Goal: Transaction & Acquisition: Obtain resource

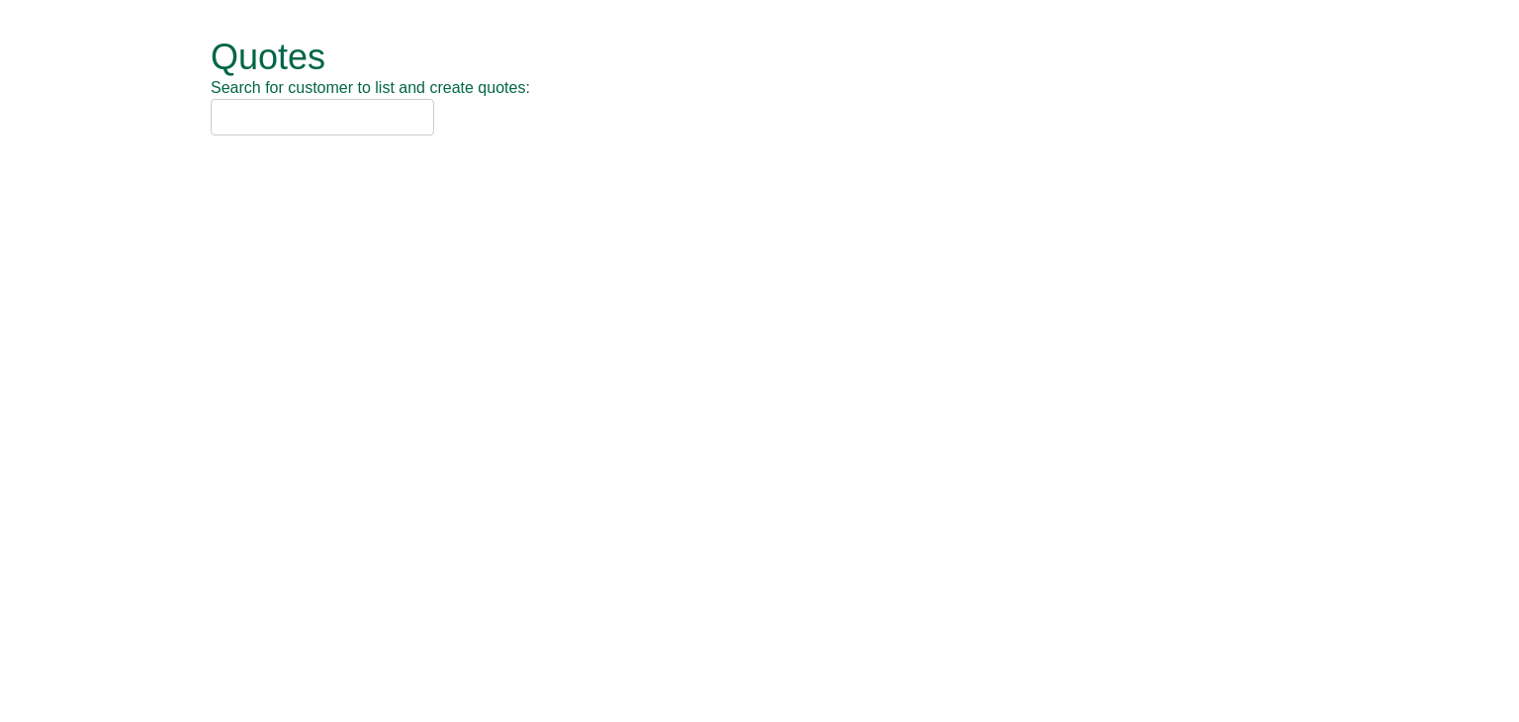
click at [368, 130] on input "text" at bounding box center [322, 117] width 223 height 37
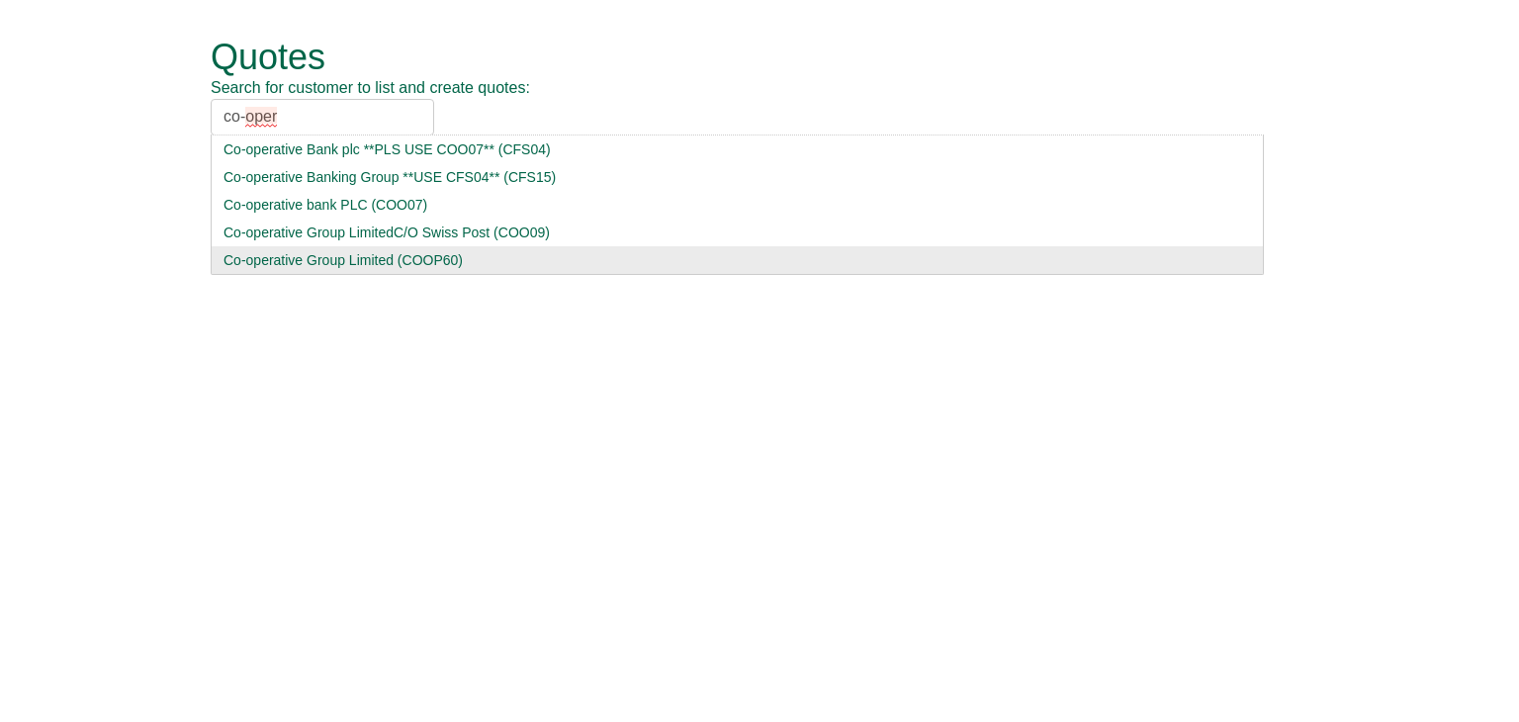
type input "co-oper"
click at [364, 254] on div "Co-operative Group Limited (COOP60)" at bounding box center [736, 260] width 1027 height 20
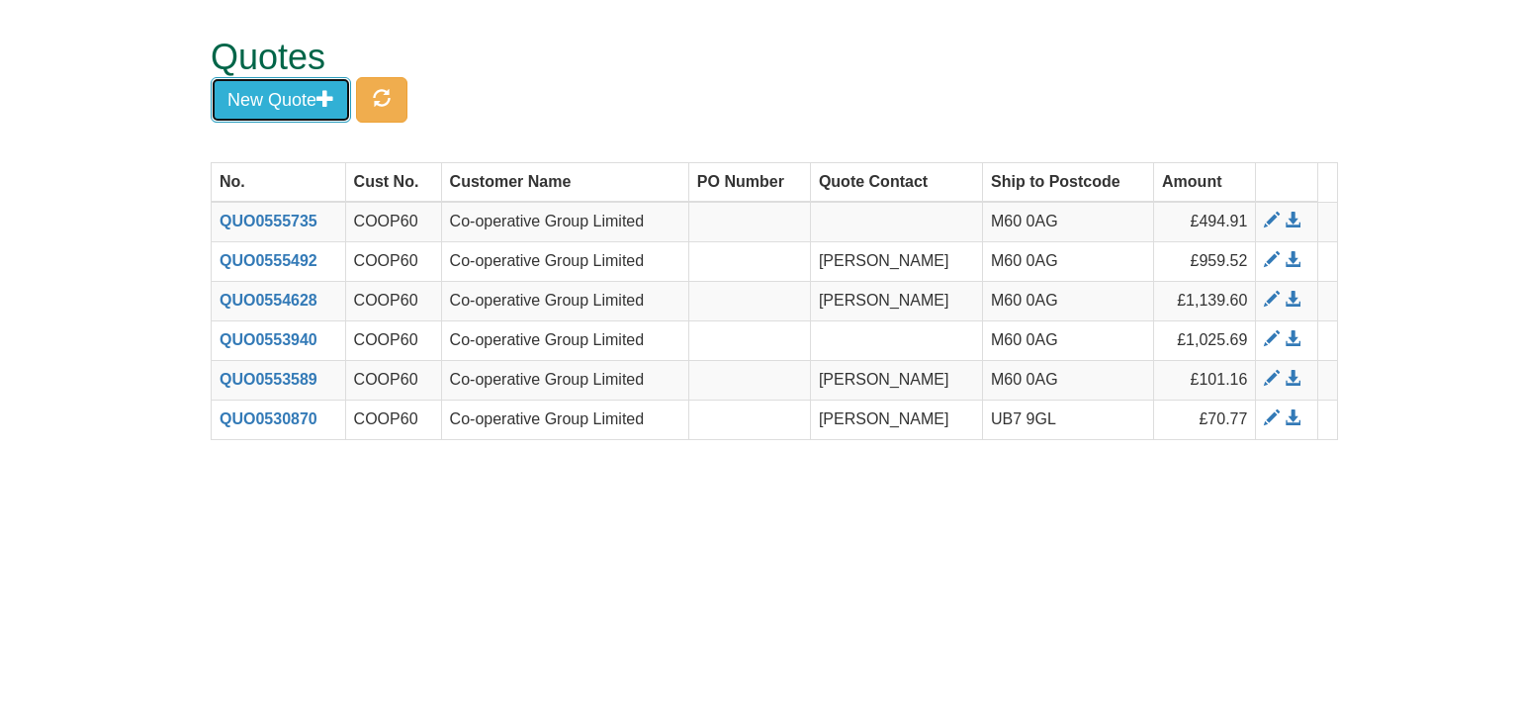
click at [295, 98] on button "New Quote" at bounding box center [281, 99] width 140 height 45
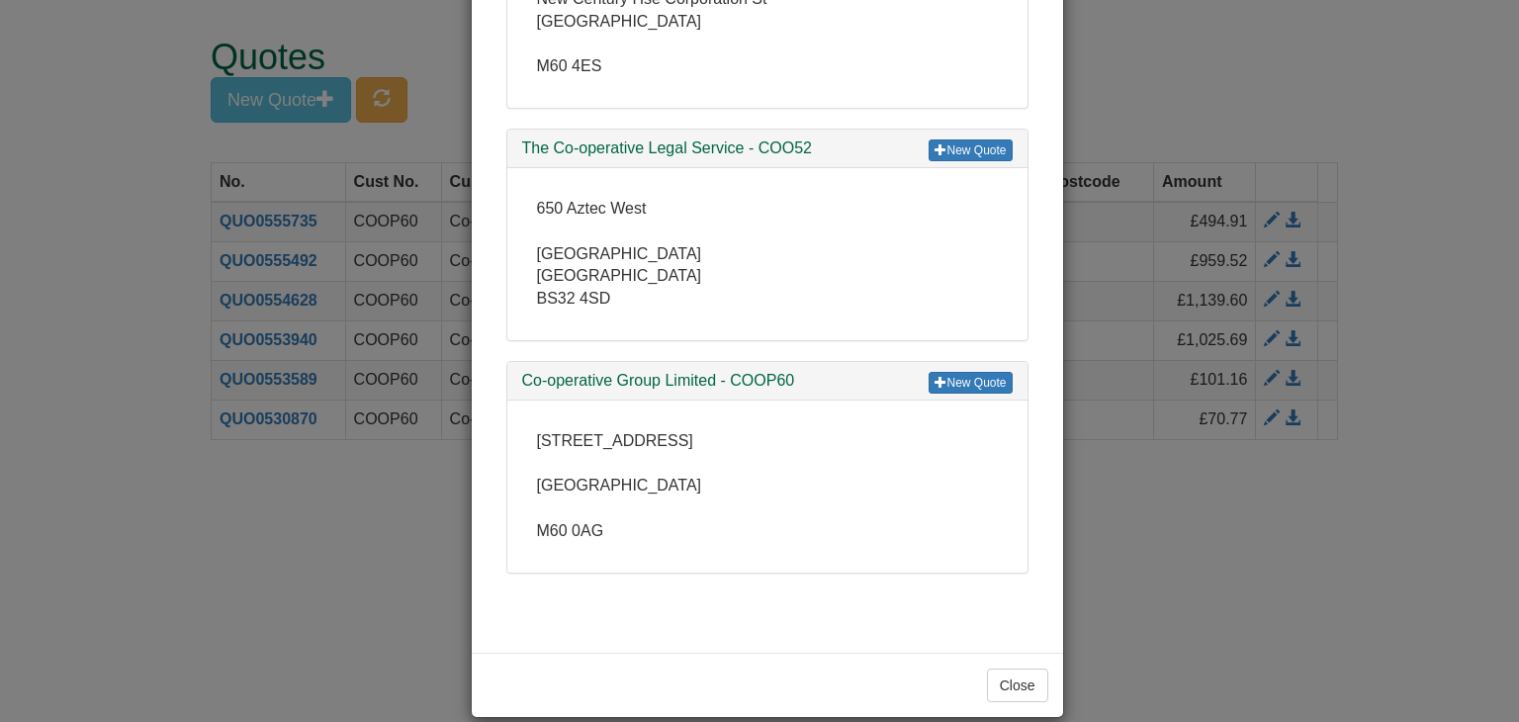
scroll to position [494, 0]
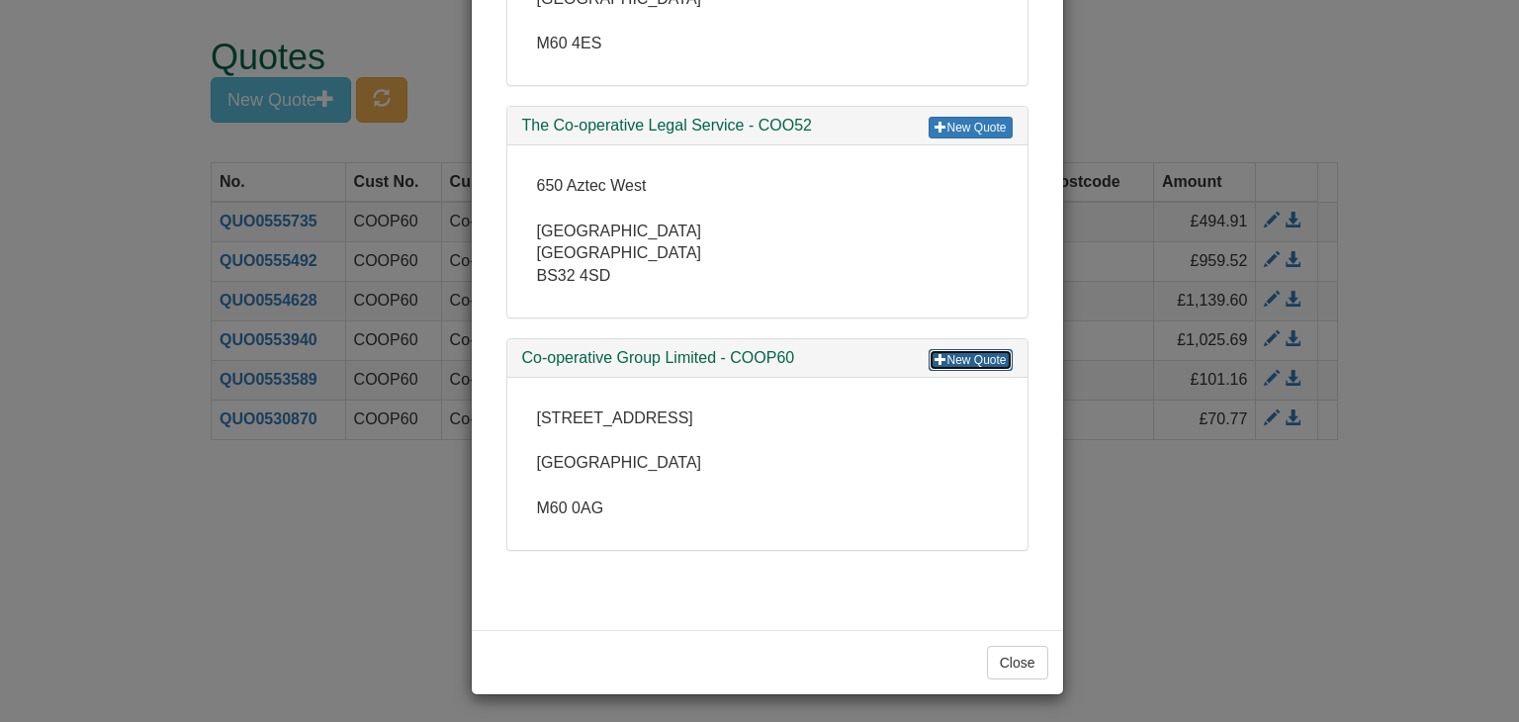
click at [957, 362] on link "New Quote" at bounding box center [969, 360] width 83 height 22
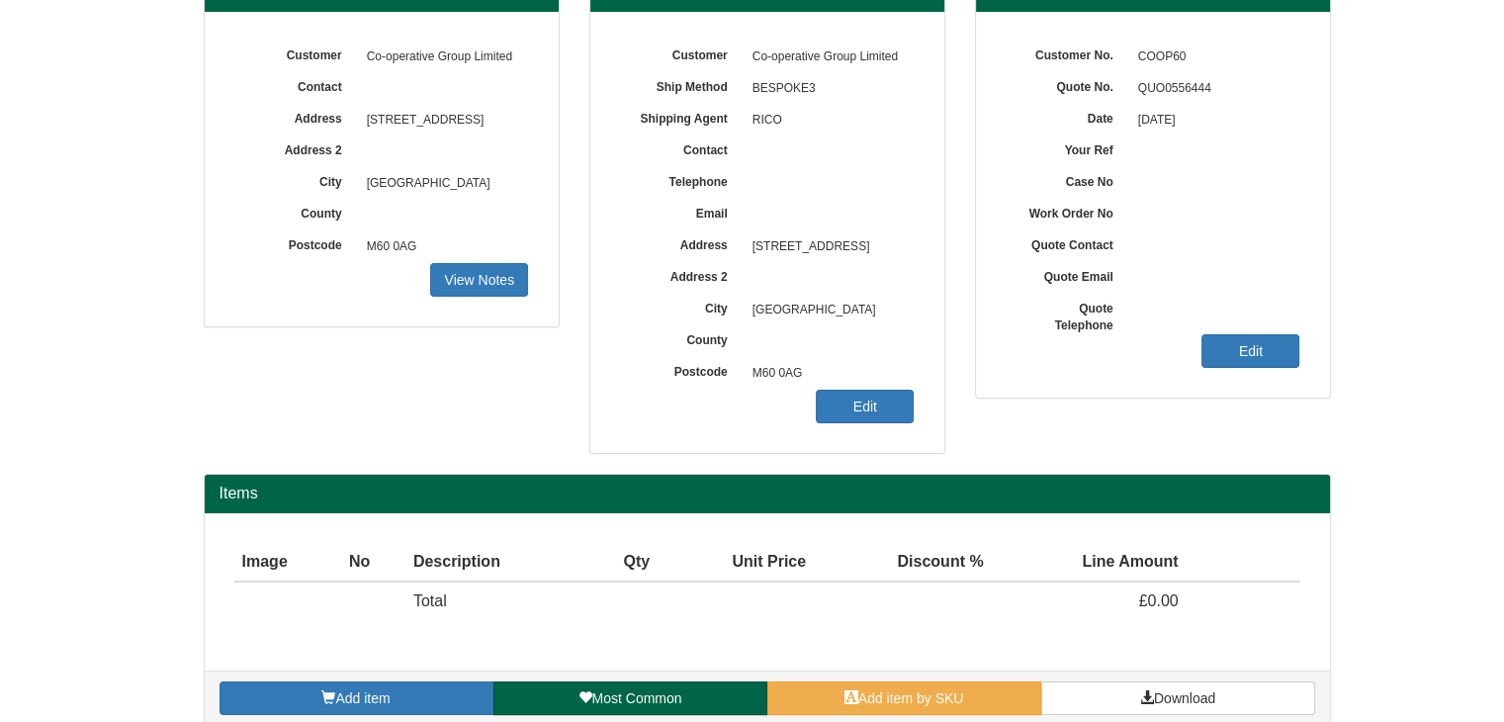
scroll to position [238, 0]
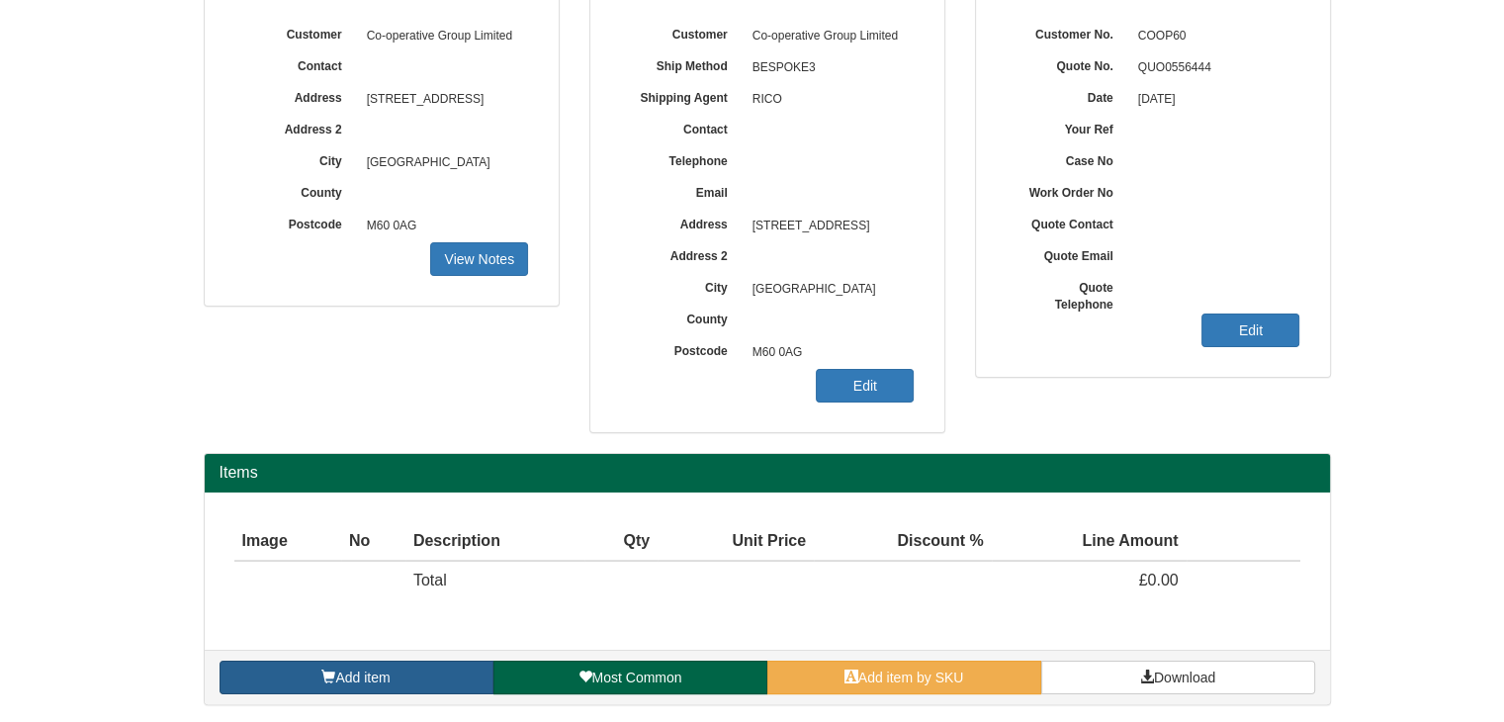
click at [306, 660] on link "Add item" at bounding box center [356, 677] width 274 height 34
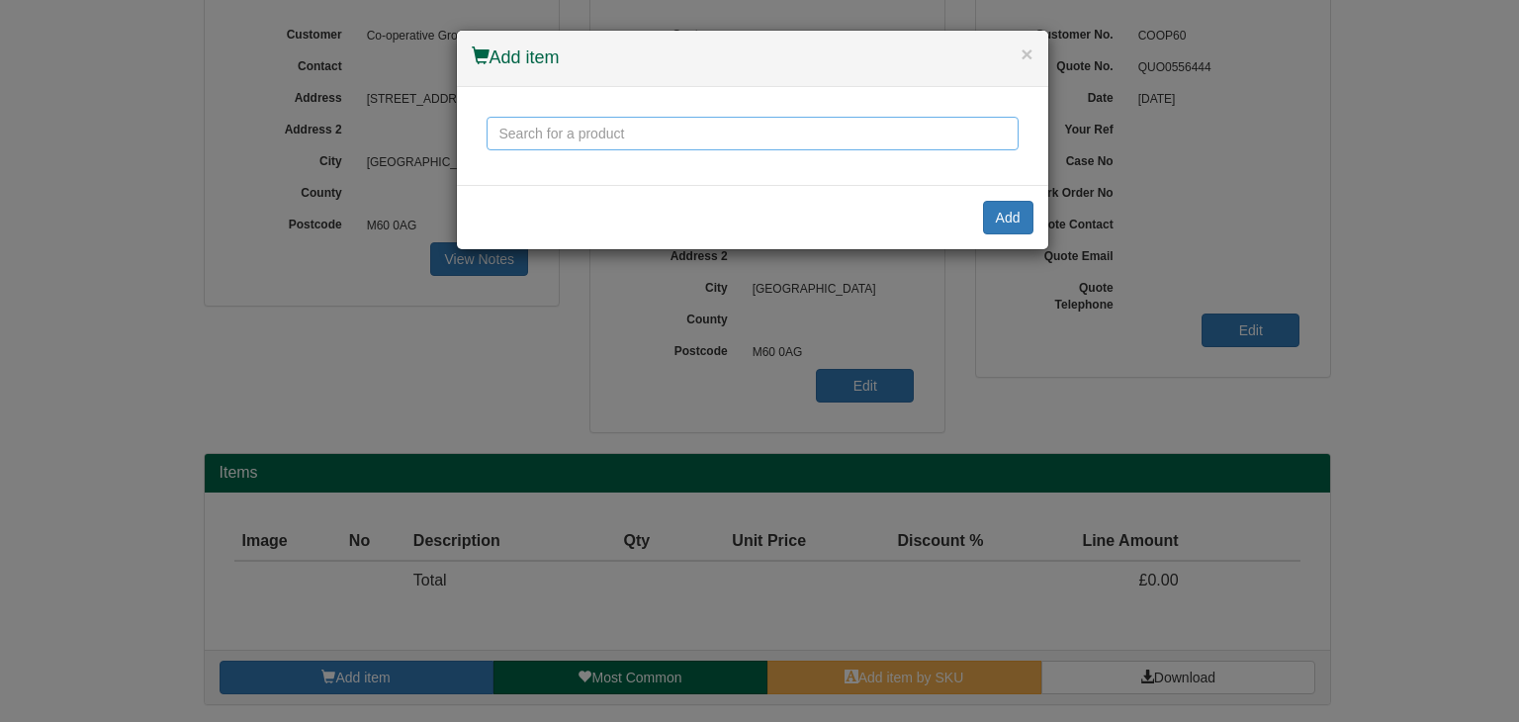
click at [611, 136] on input "text" at bounding box center [752, 134] width 532 height 34
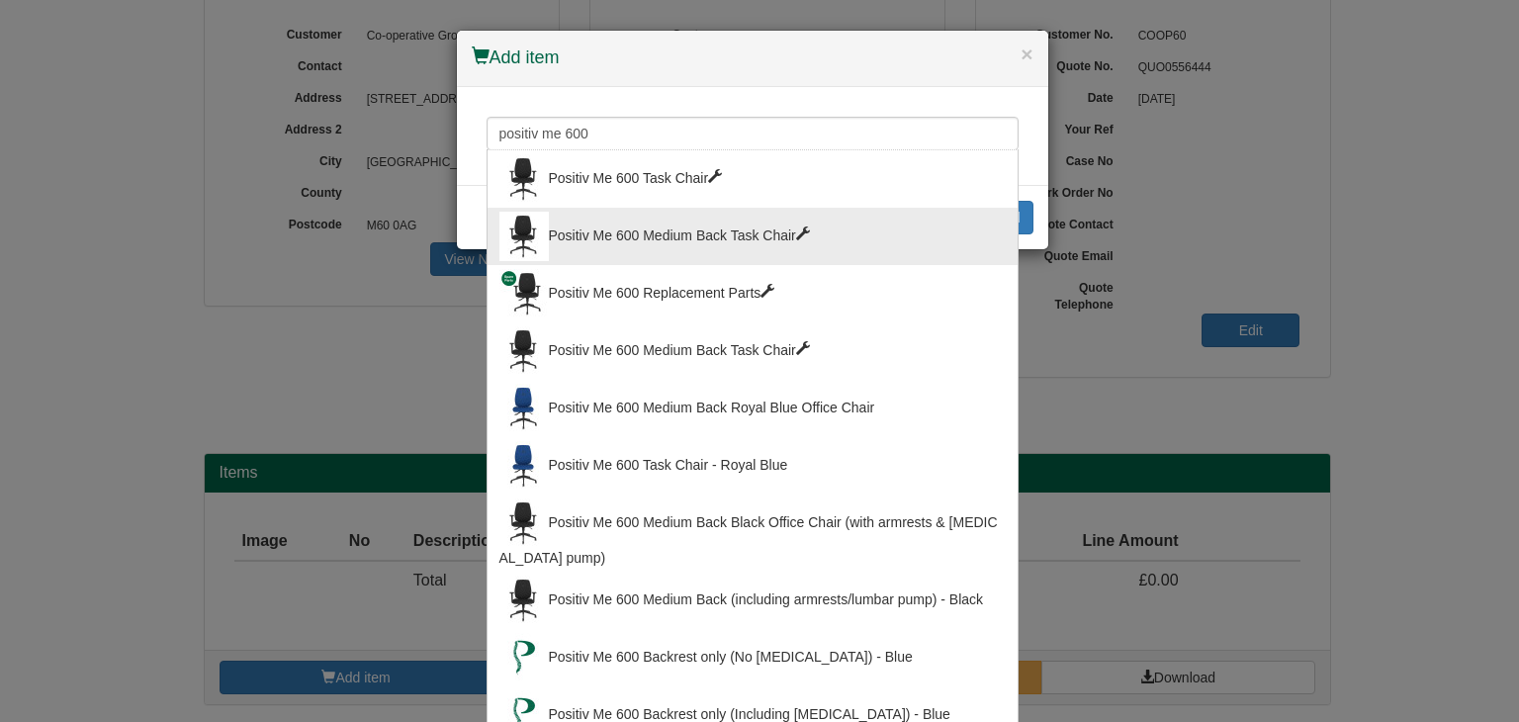
click at [596, 223] on div "Positiv Me 600 Medium Back Task Chair" at bounding box center [752, 236] width 506 height 49
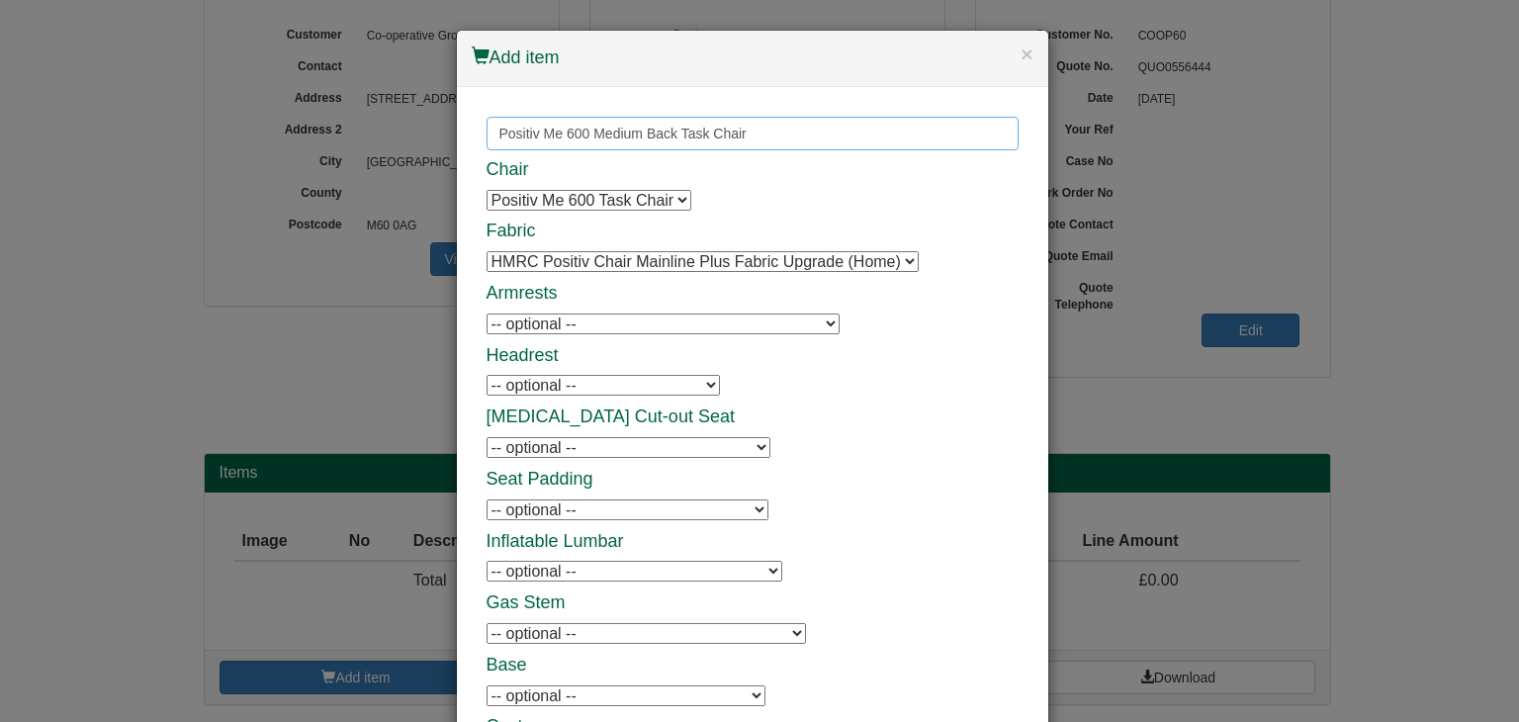
click at [643, 117] on input "Positiv Me 600 Medium Back Task Chair" at bounding box center [752, 134] width 532 height 34
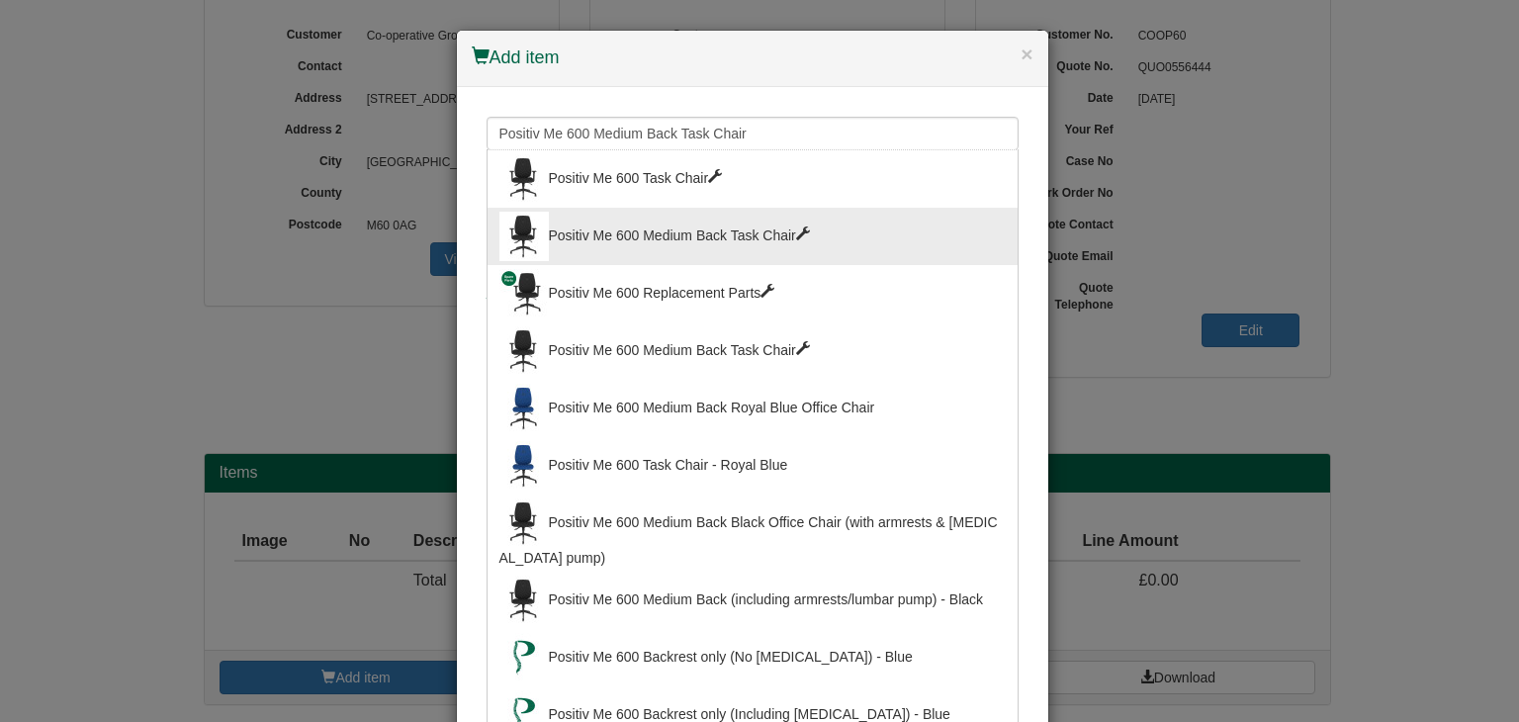
click at [642, 172] on div "Positiv Me 600 Task Chair" at bounding box center [752, 178] width 506 height 49
type input "Positiv Me 600 Task Chair"
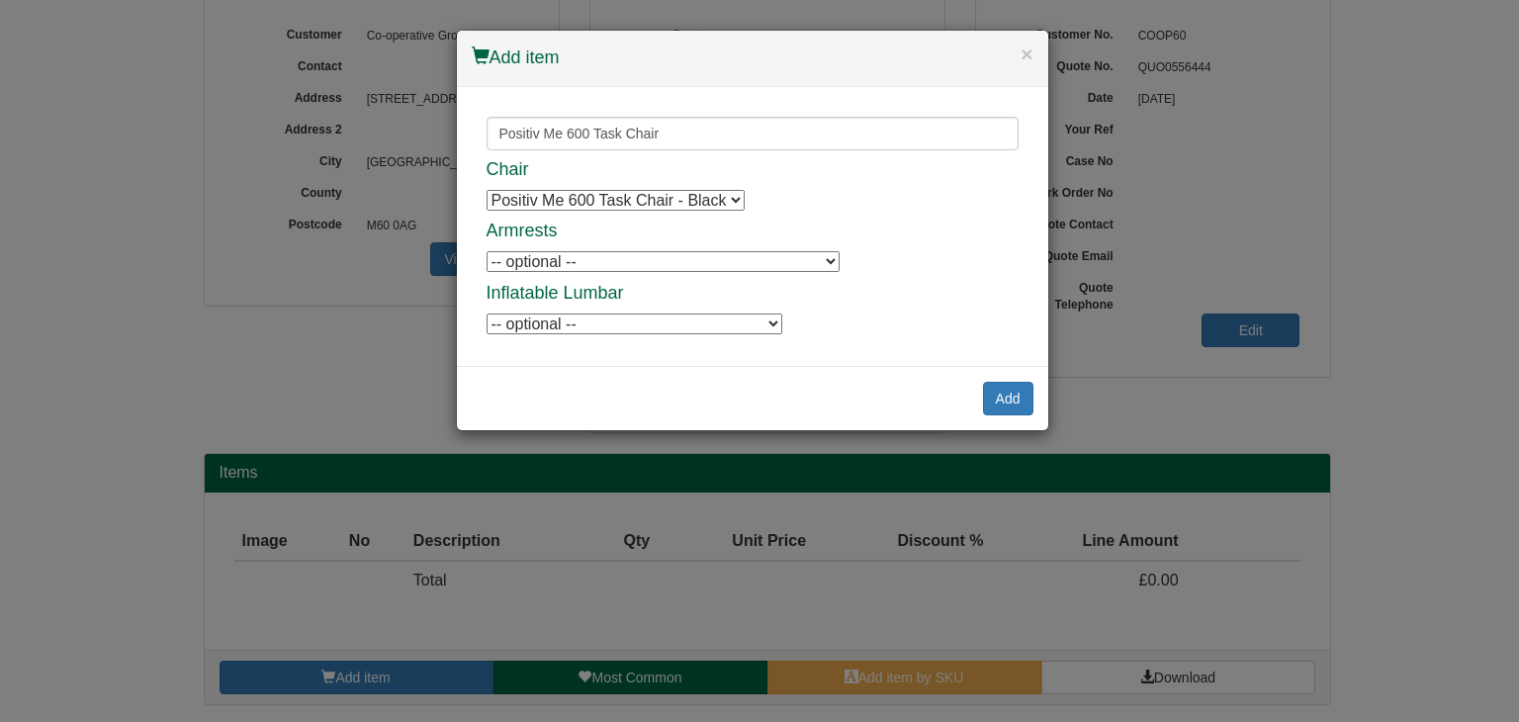
click at [635, 195] on select "Positiv Me 600 Task Chair - Black Positiv Me 600 Task Chair - Black" at bounding box center [615, 200] width 258 height 21
click at [566, 258] on select "-- optional -- Positiv Me Height & Depth Adjustable Armrests Positiv Me Height …" at bounding box center [662, 261] width 353 height 21
select select "9784902"
click at [486, 251] on select "-- optional -- Positiv Me Height & Depth Adjustable Armrests Positiv Me Height …" at bounding box center [662, 261] width 353 height 21
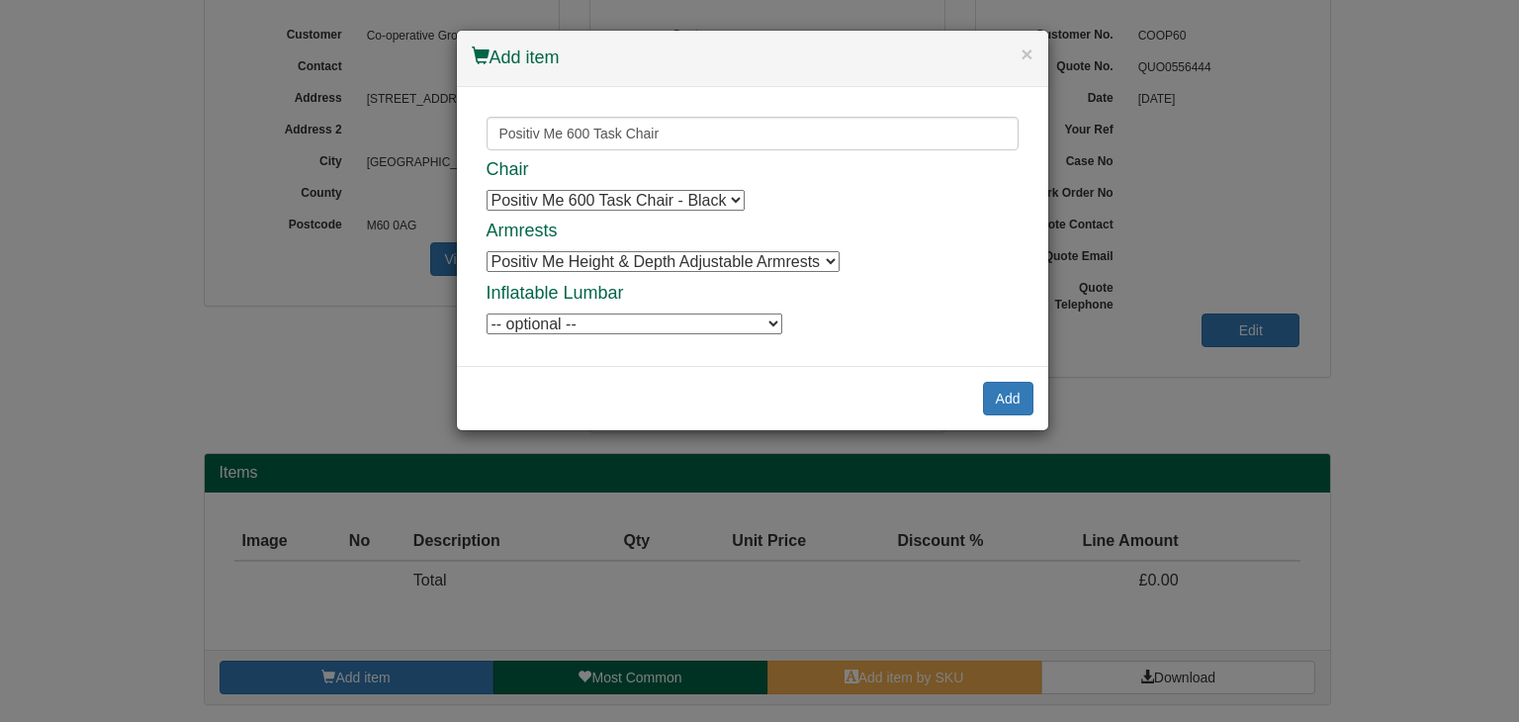
click at [587, 321] on select "-- optional -- Positiv Me Inflatable [MEDICAL_DATA] Positiv Me Inflatable [MEDI…" at bounding box center [634, 323] width 296 height 21
select select "9784905"
click at [486, 313] on select "-- optional -- Positiv Me Inflatable [MEDICAL_DATA] Positiv Me Inflatable [MEDI…" at bounding box center [634, 323] width 296 height 21
click at [1003, 399] on button "Add" at bounding box center [1008, 399] width 50 height 34
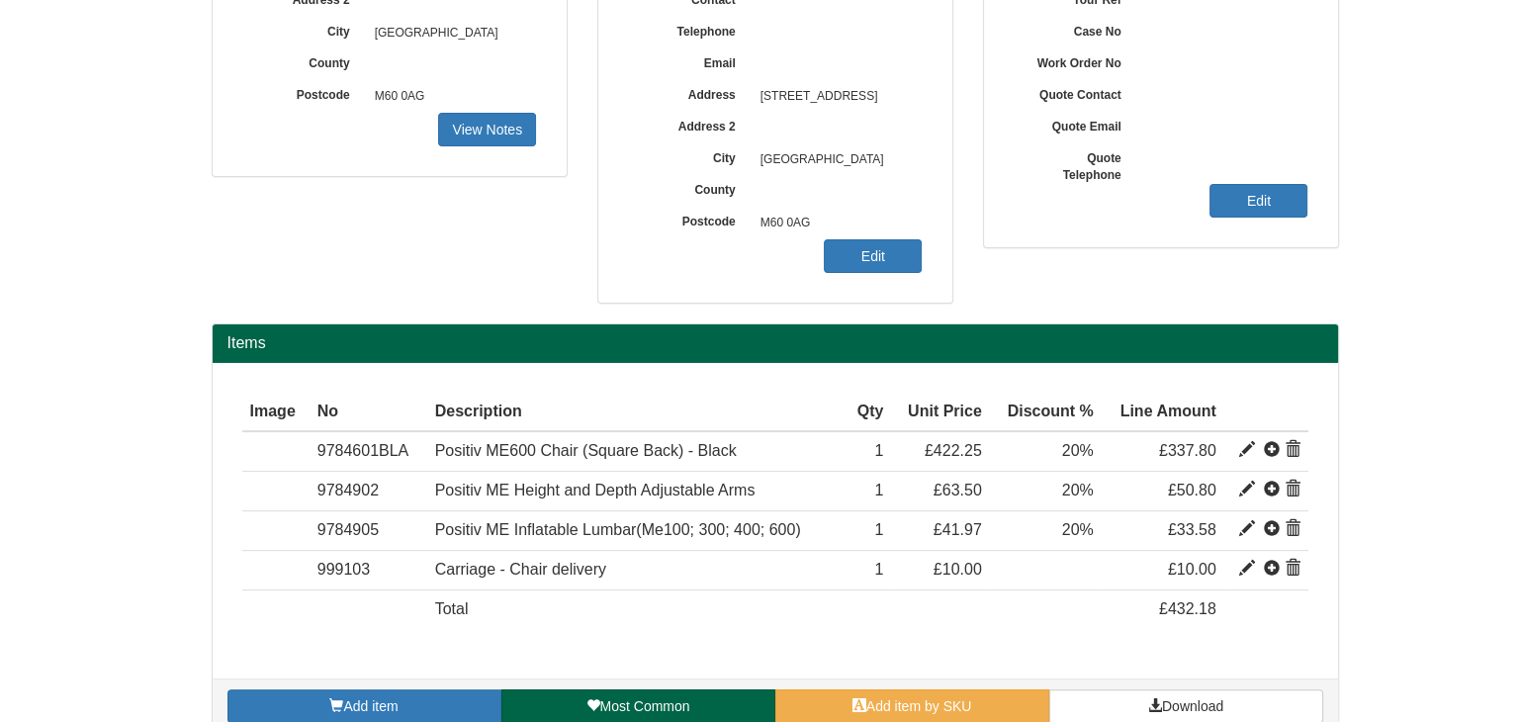
scroll to position [395, 0]
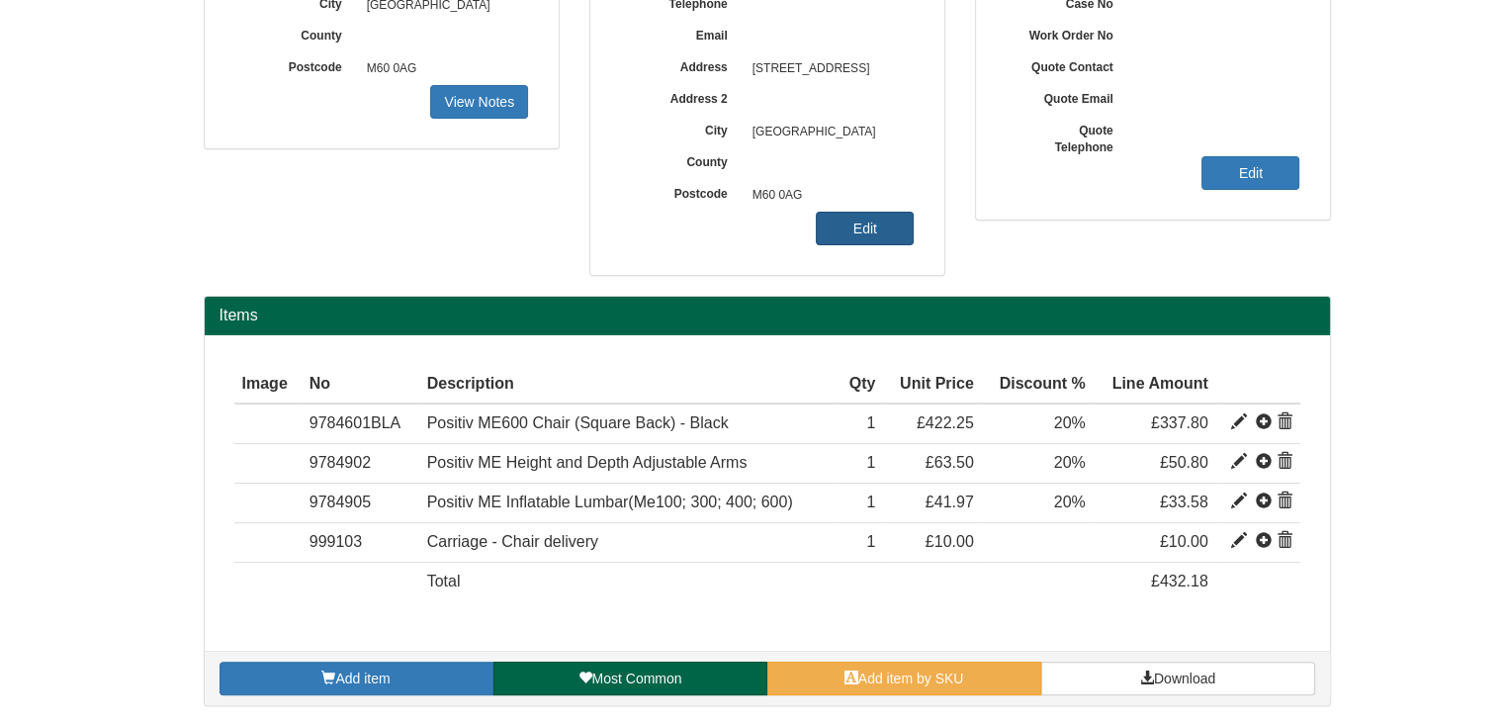
click at [866, 226] on link "Edit" at bounding box center [865, 229] width 98 height 34
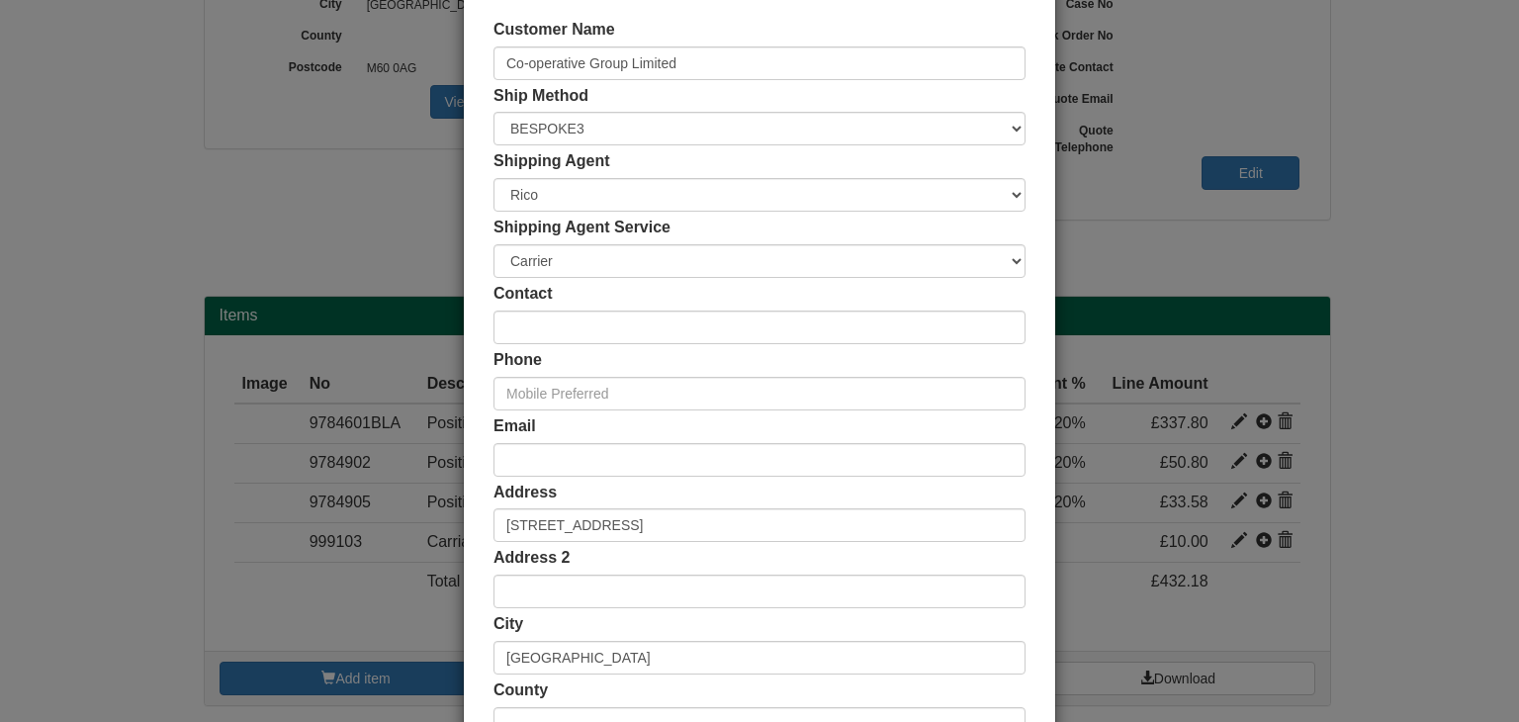
scroll to position [75, 0]
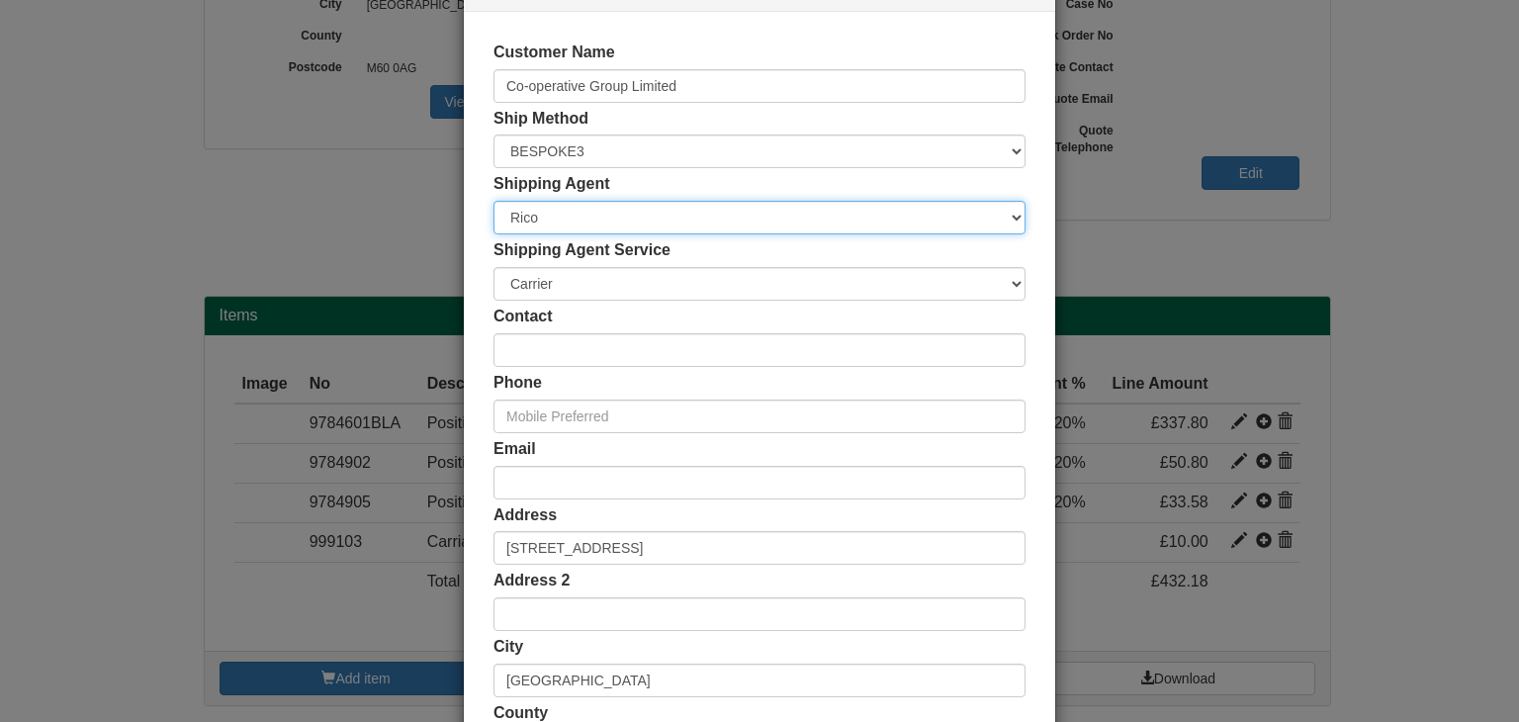
click at [603, 218] on select "Rico" at bounding box center [759, 218] width 532 height 34
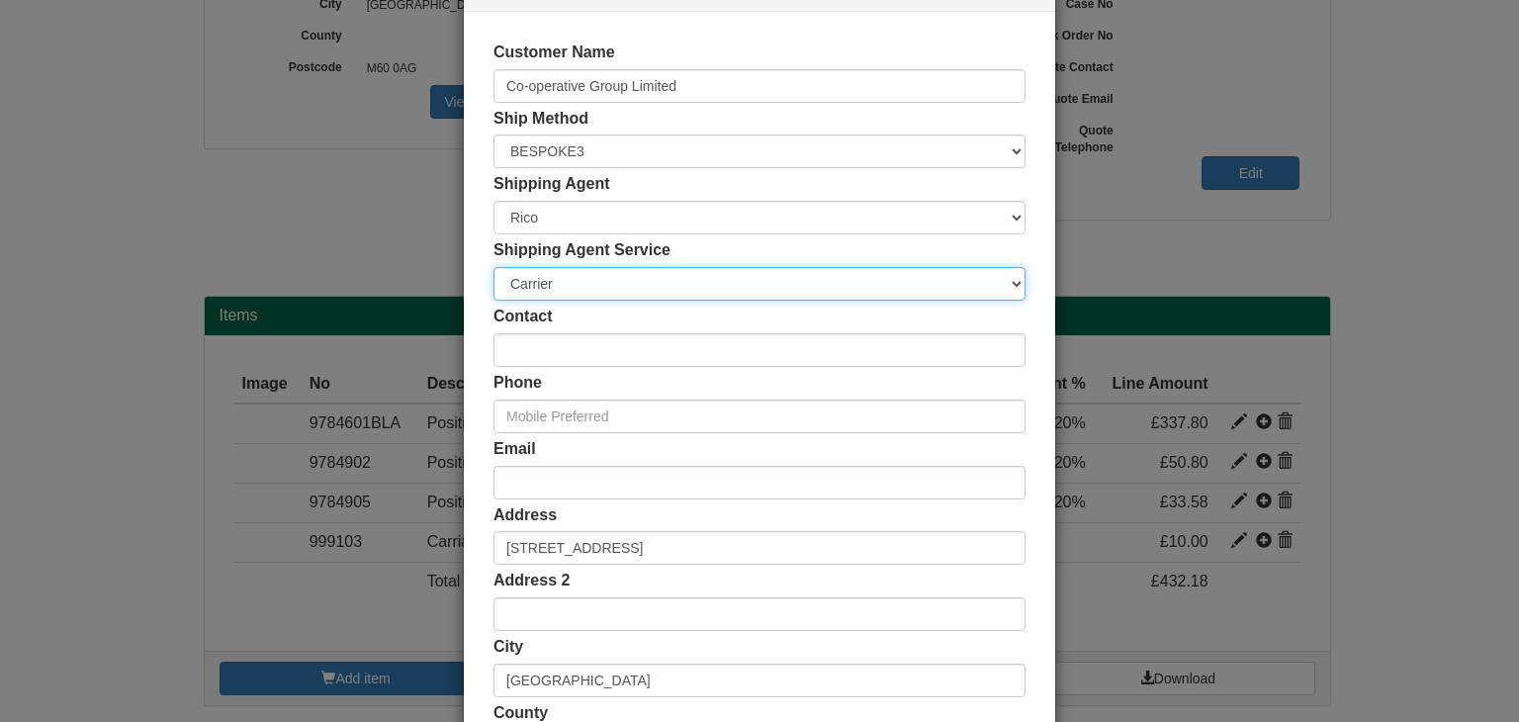
click at [585, 286] on select "Carrier White Glove" at bounding box center [759, 284] width 532 height 34
select select "TS-DELASS"
click at [493, 267] on select "Carrier White Glove" at bounding box center [759, 284] width 532 height 34
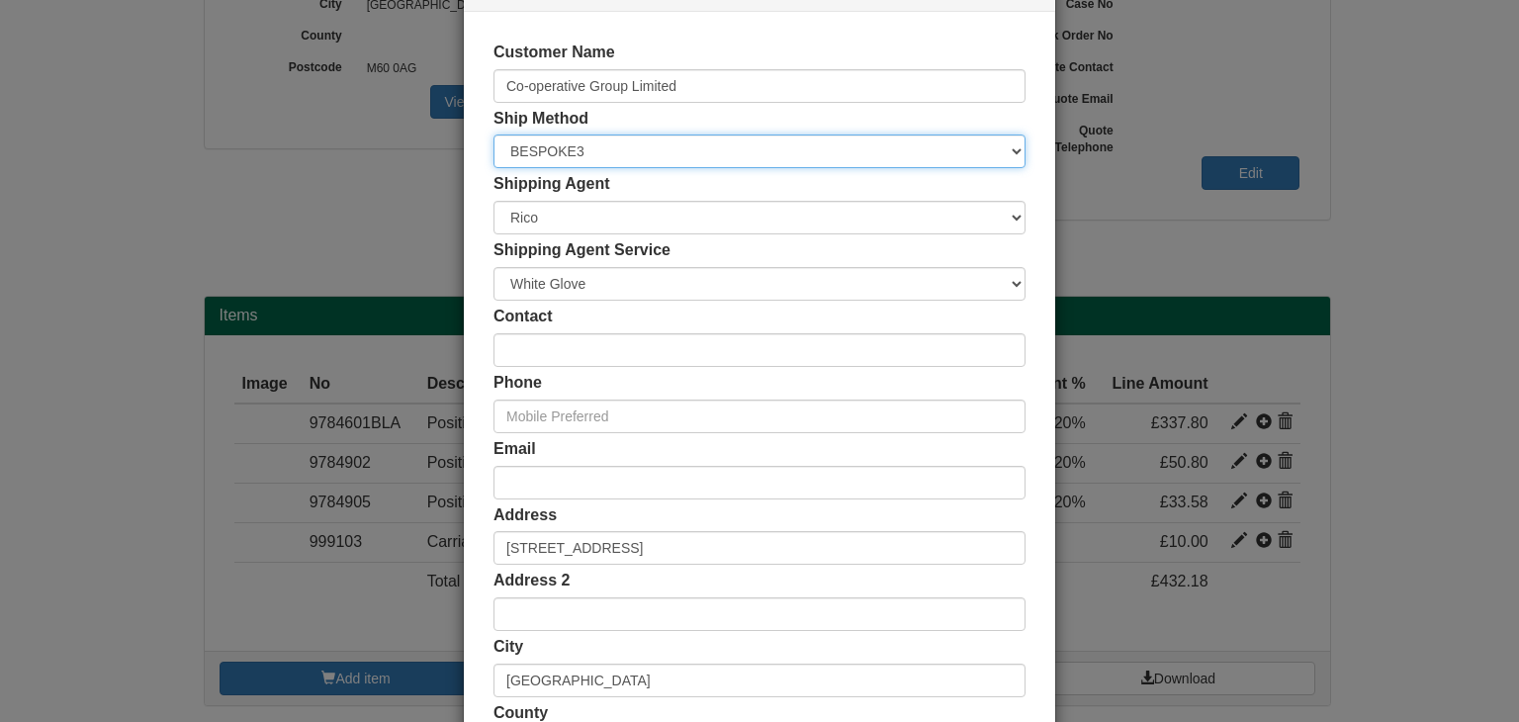
click at [634, 145] on select "Free of Charge £5 Flat Rate £7.50 Flat Rate £10 Flat Rate BESPOKE2 BESPOKE3 BES…" at bounding box center [759, 151] width 532 height 34
select select "STANDARD"
click at [493, 134] on select "Free of Charge £5 Flat Rate £7.50 Flat Rate £10 Flat Rate BESPOKE2 BESPOKE3 BES…" at bounding box center [759, 151] width 532 height 34
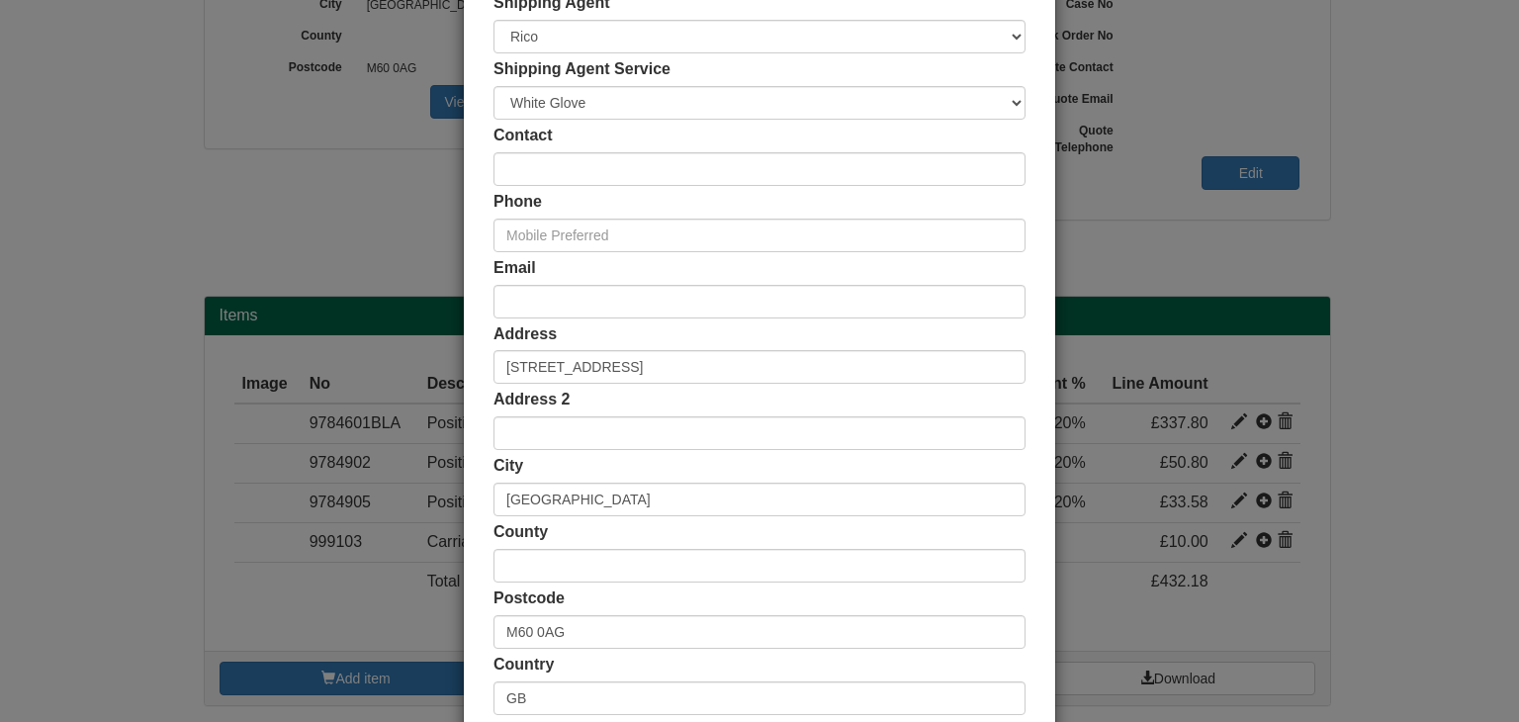
scroll to position [372, 0]
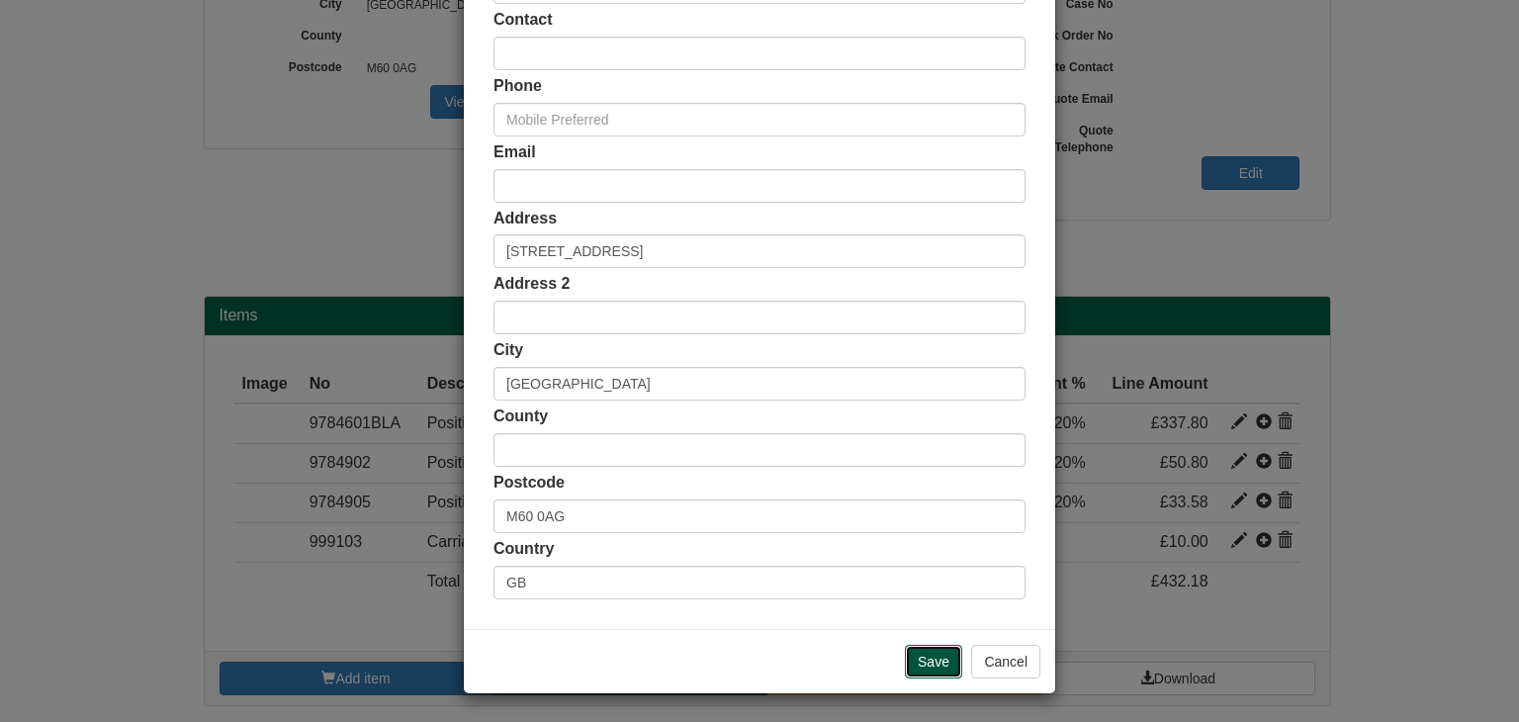
click at [919, 655] on input "Save" at bounding box center [933, 662] width 57 height 34
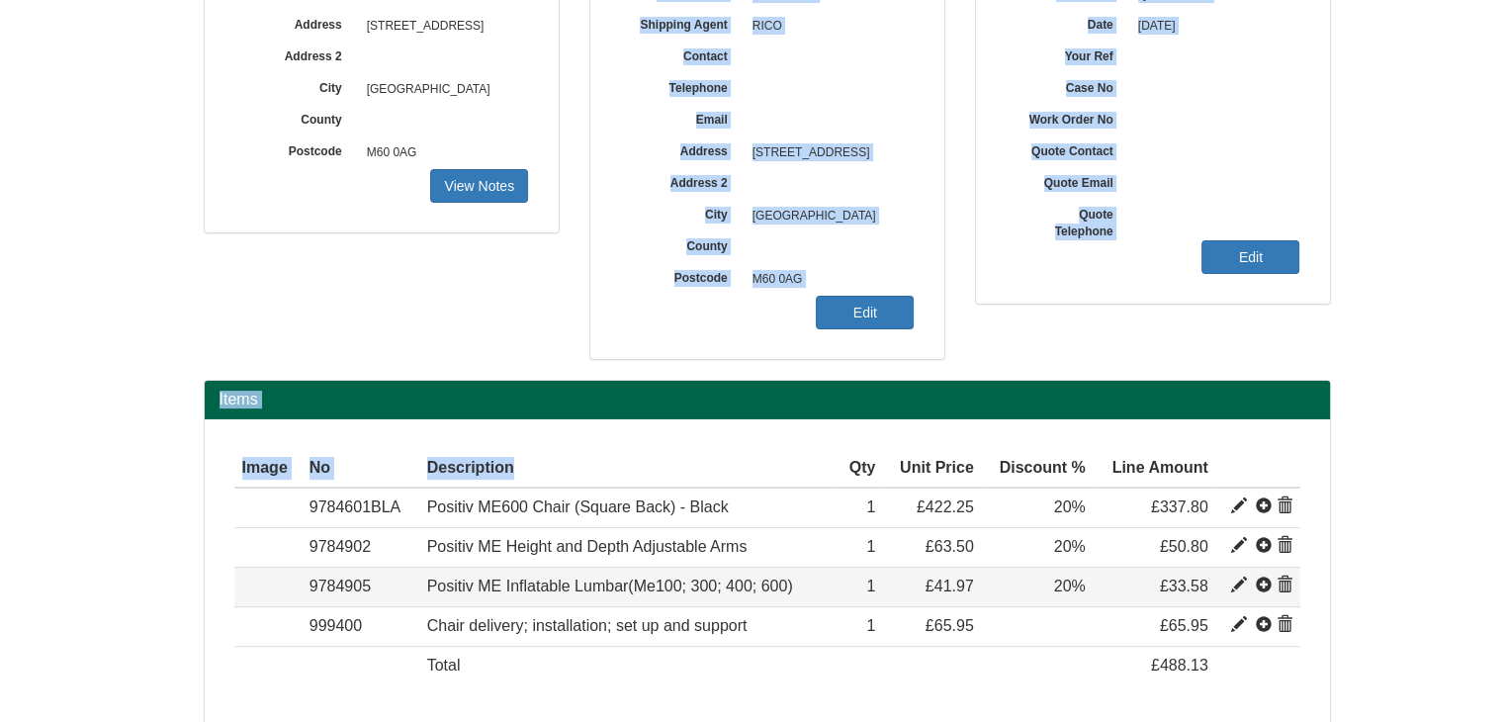
drag, startPoint x: 581, startPoint y: 497, endPoint x: 669, endPoint y: 498, distance: 88.0
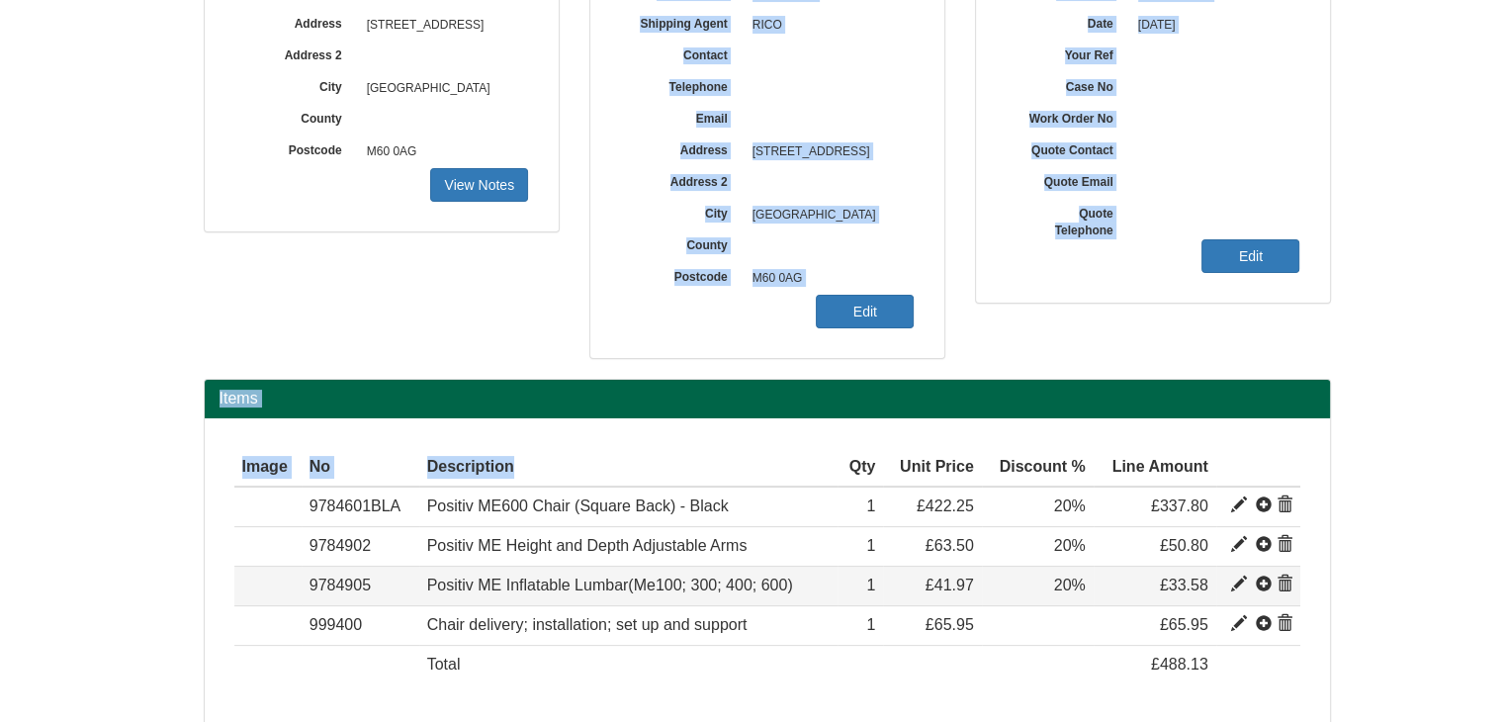
click at [659, 503] on div "Quote Quote Telephone number is missing. This means the quote cannot be chased …" at bounding box center [767, 248] width 1157 height 1121
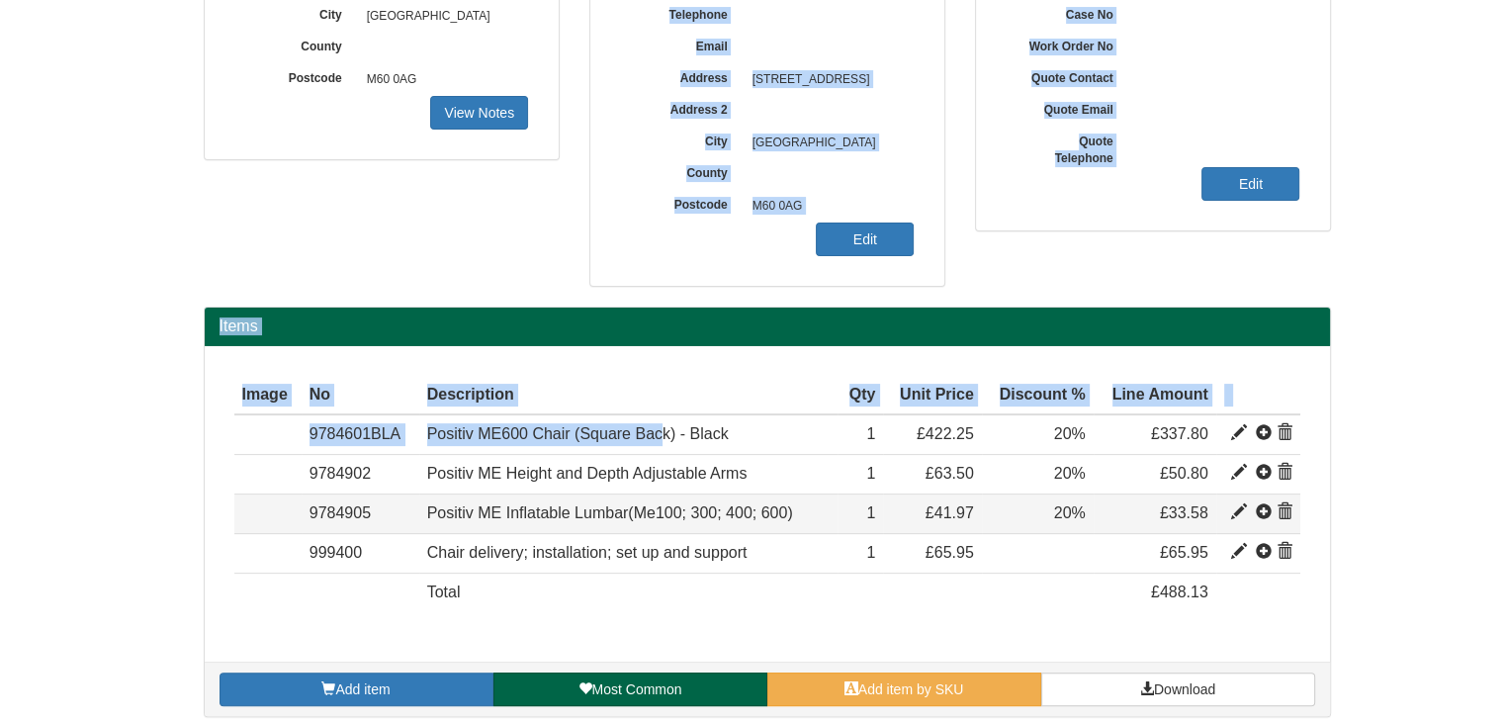
scroll to position [395, 0]
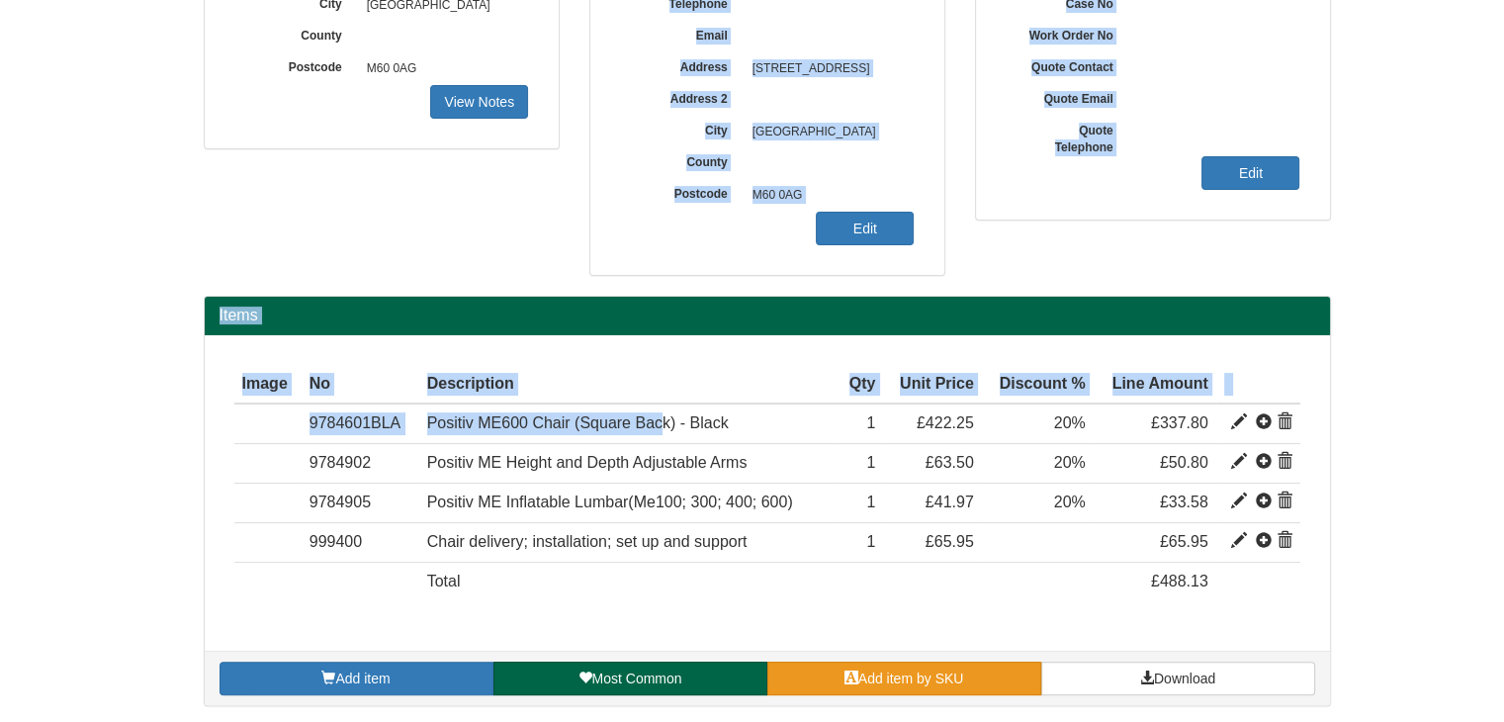
click at [866, 670] on span "Add item by SKU" at bounding box center [911, 678] width 106 height 16
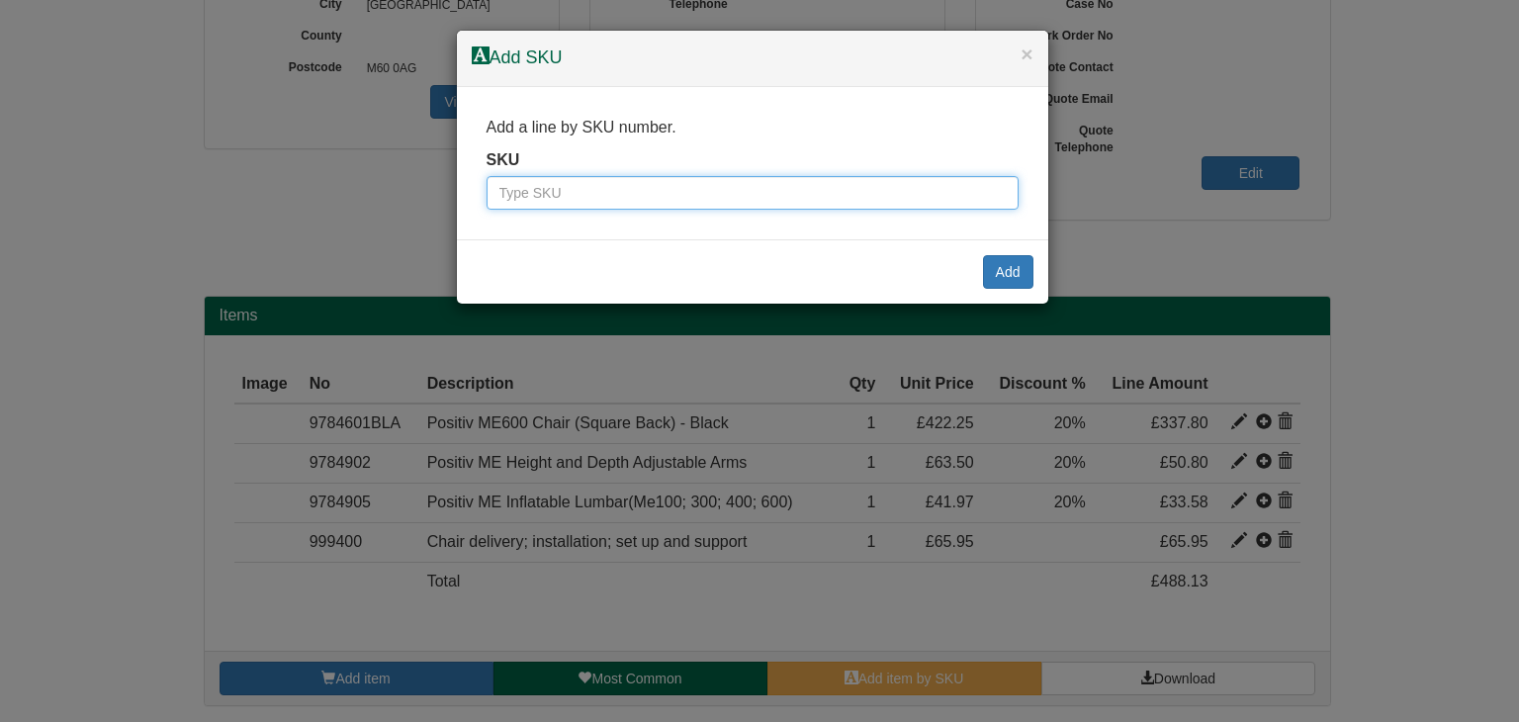
click at [546, 203] on input "text" at bounding box center [752, 193] width 532 height 34
paste input "2333094"
type input "2333094"
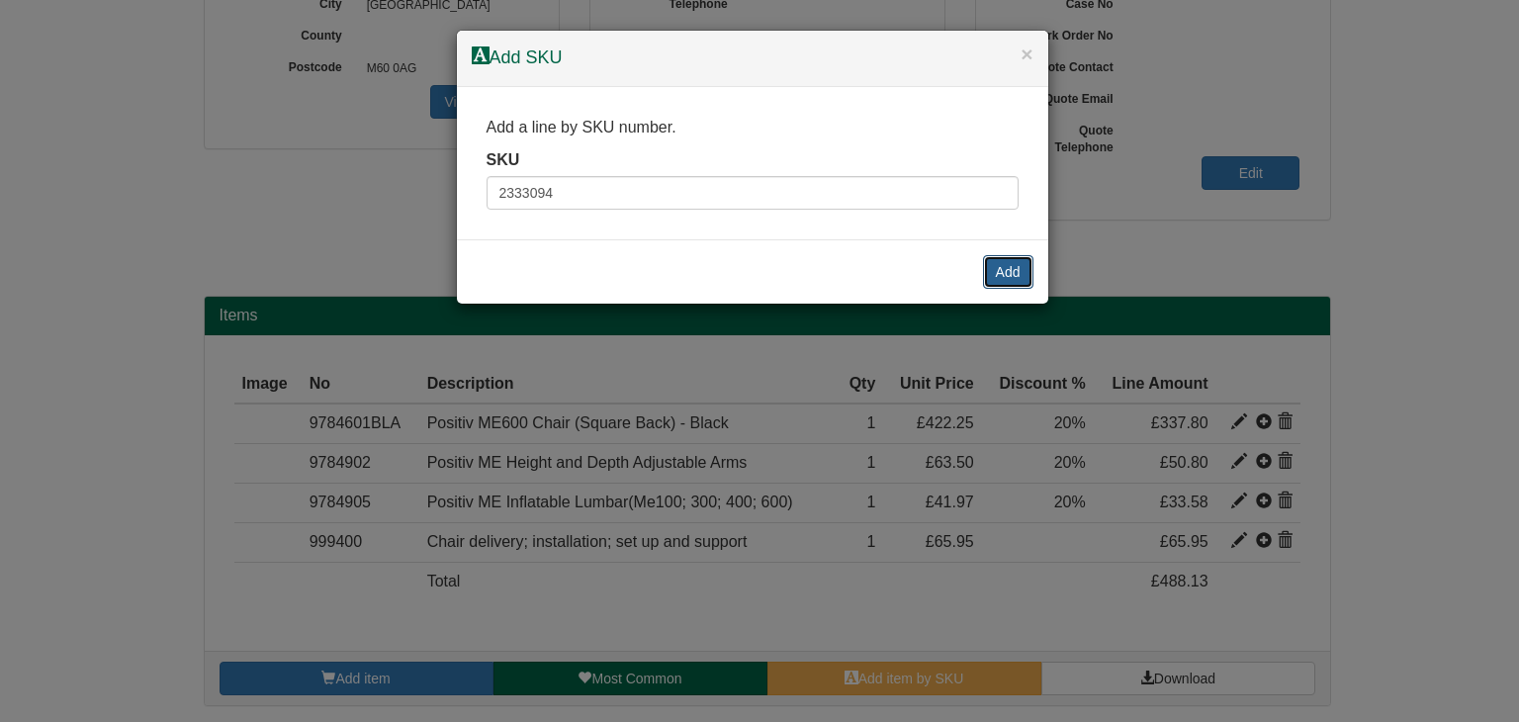
click at [1004, 272] on button "Add" at bounding box center [1008, 272] width 50 height 34
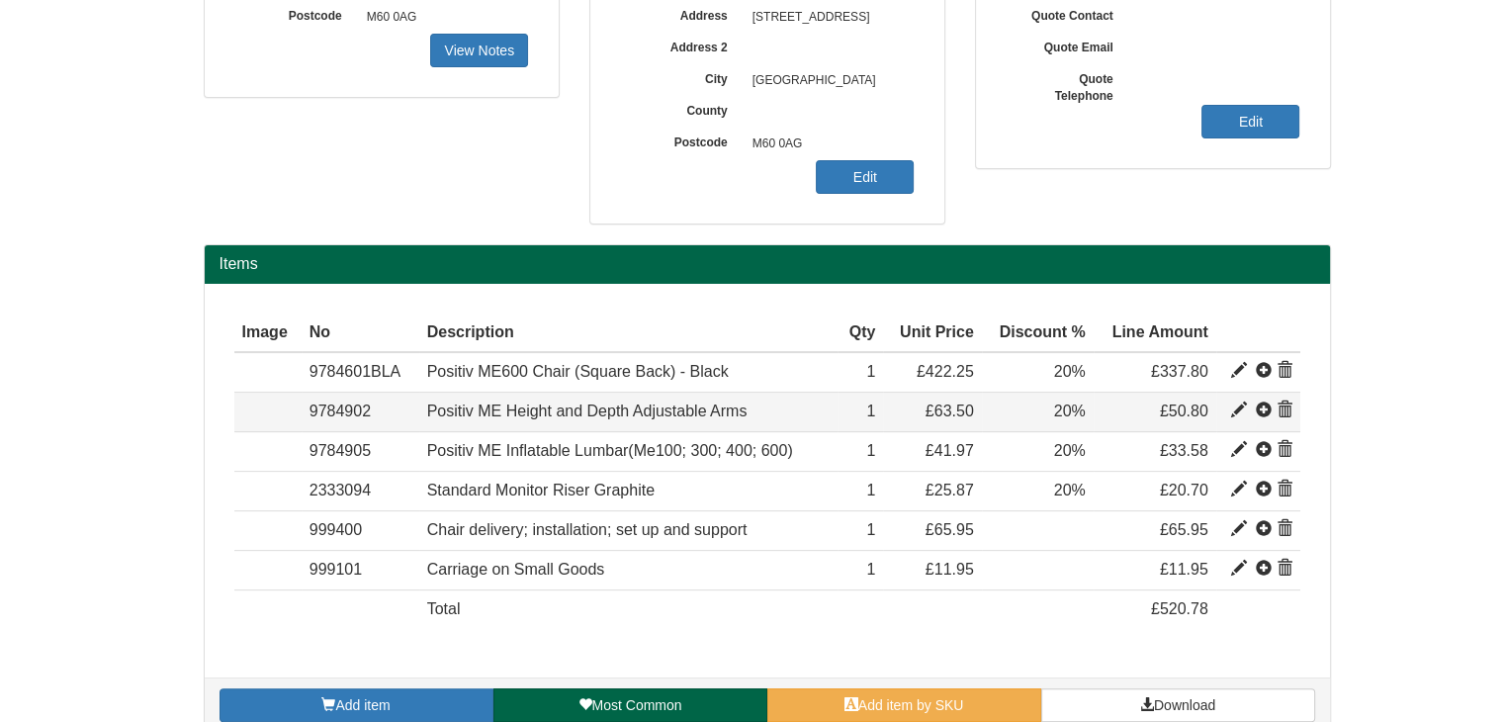
scroll to position [475, 0]
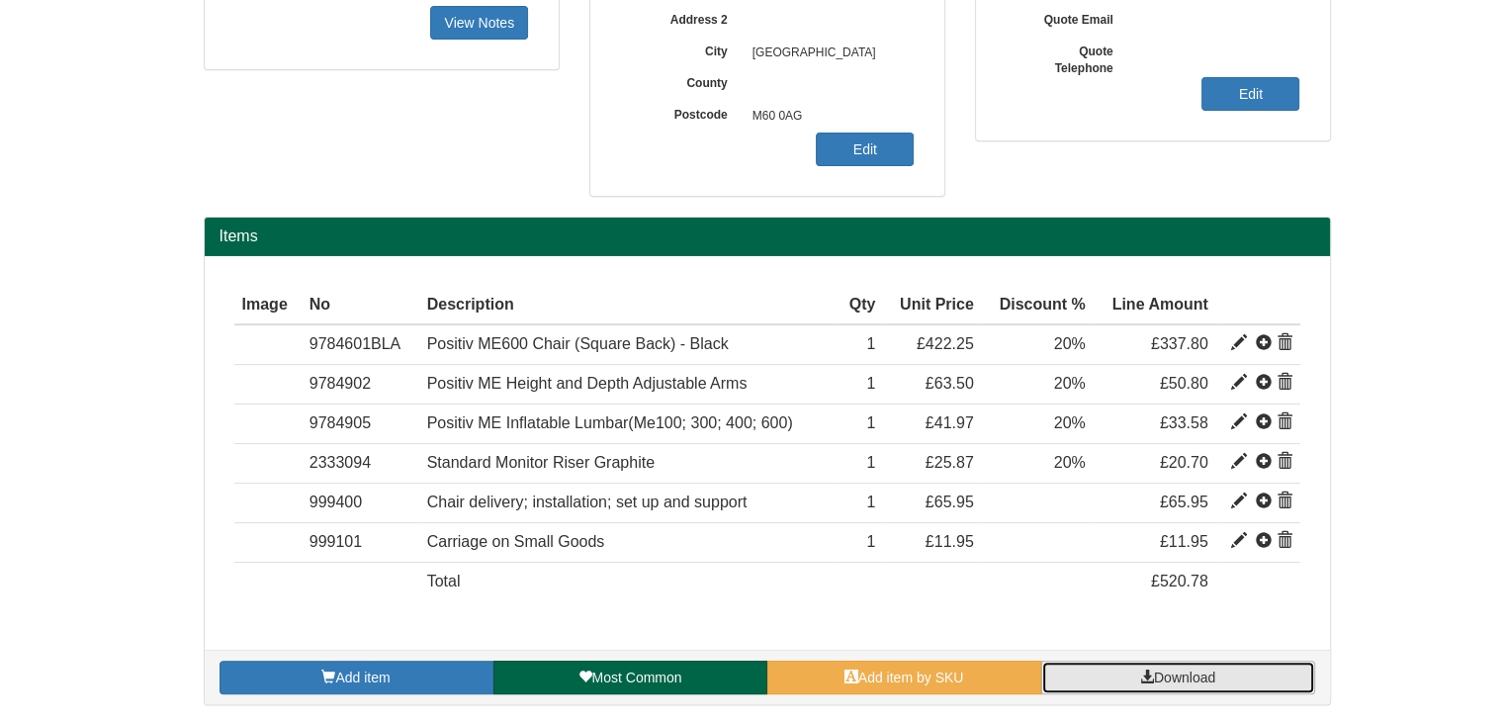
click at [1134, 681] on link "Download" at bounding box center [1178, 677] width 274 height 34
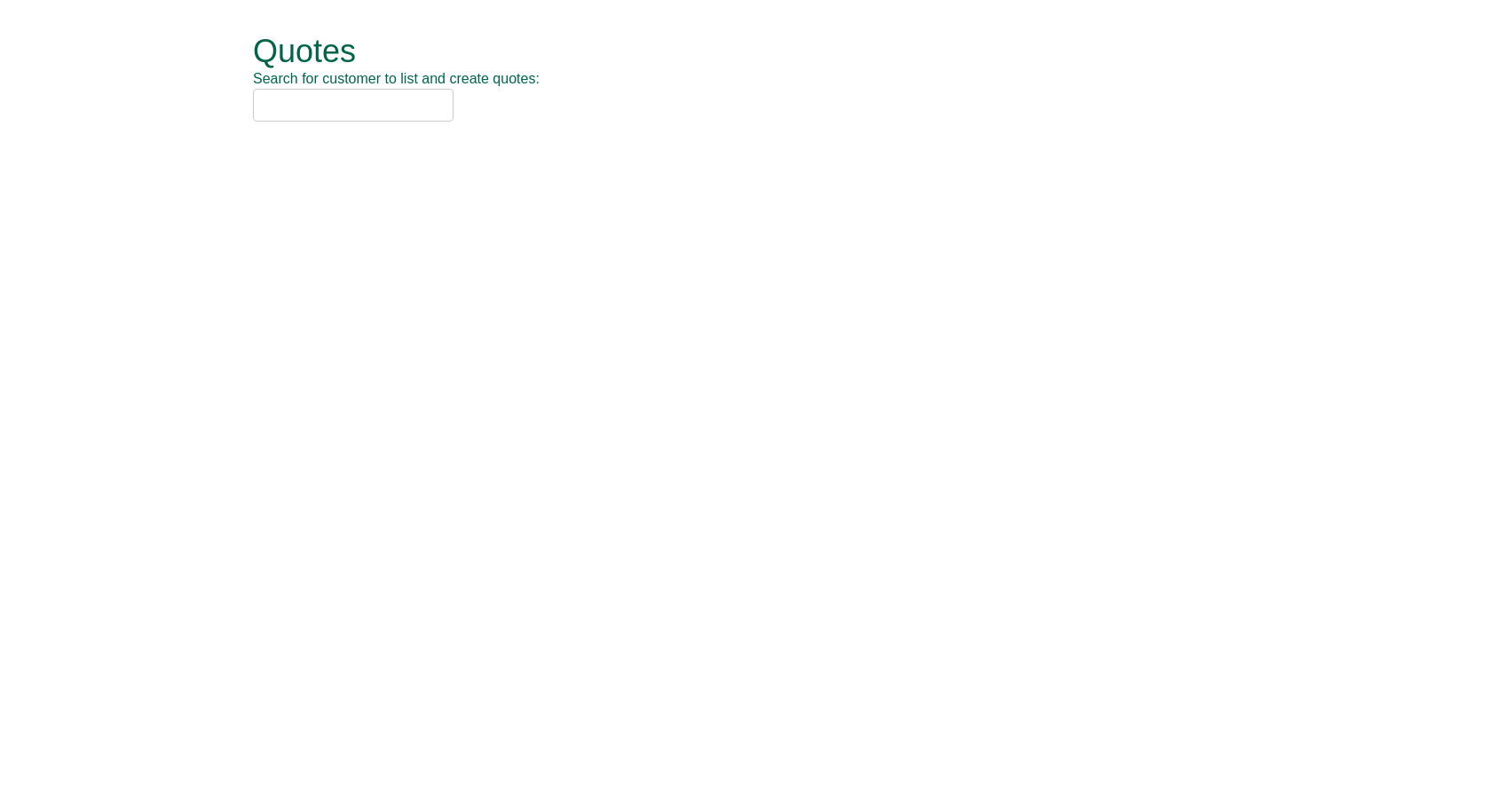
click at [357, 100] on input "text" at bounding box center [353, 105] width 200 height 33
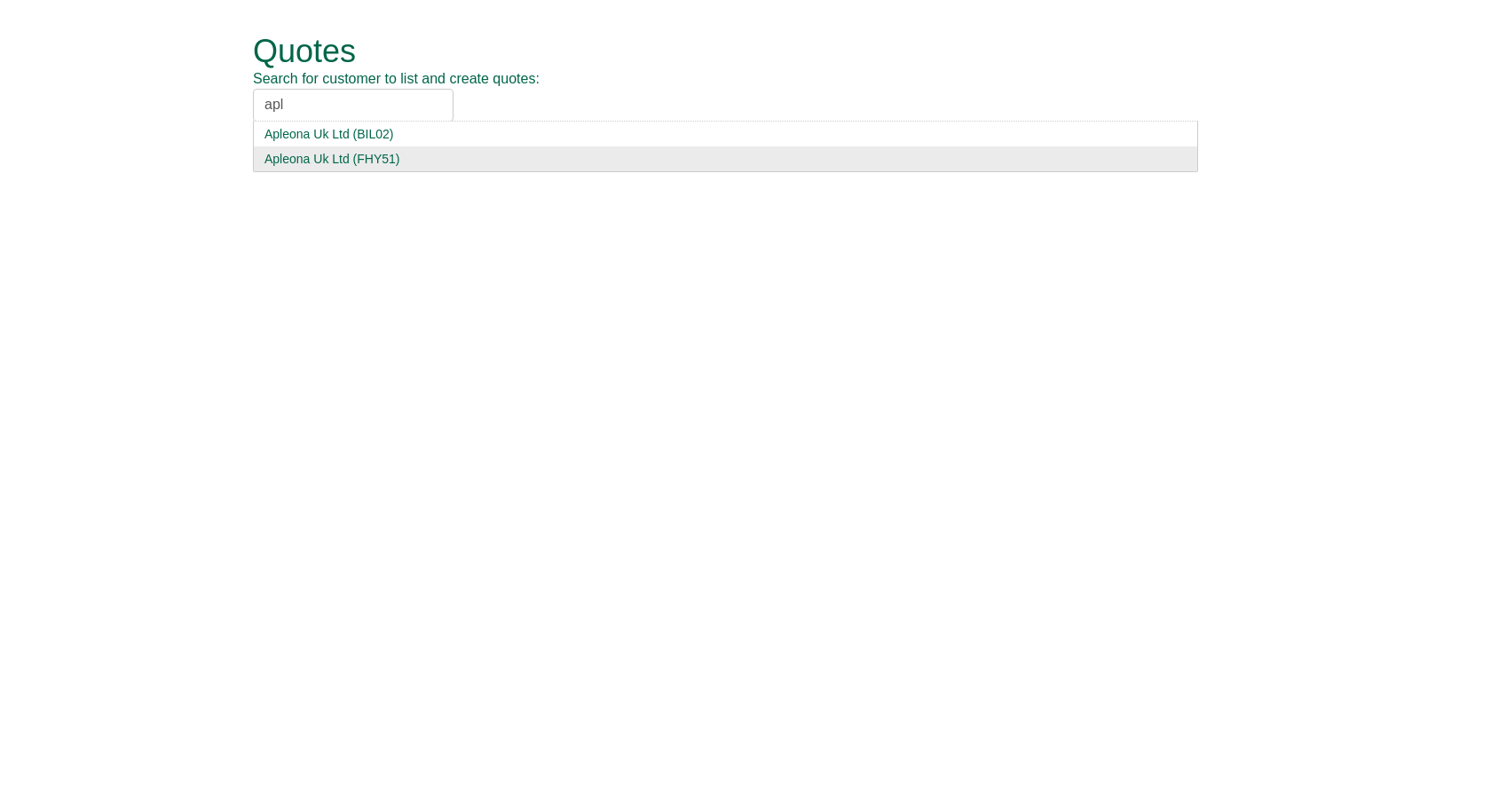
type input "apl"
click at [363, 152] on div "Apleona Uk Ltd (FHY51)" at bounding box center [725, 159] width 922 height 18
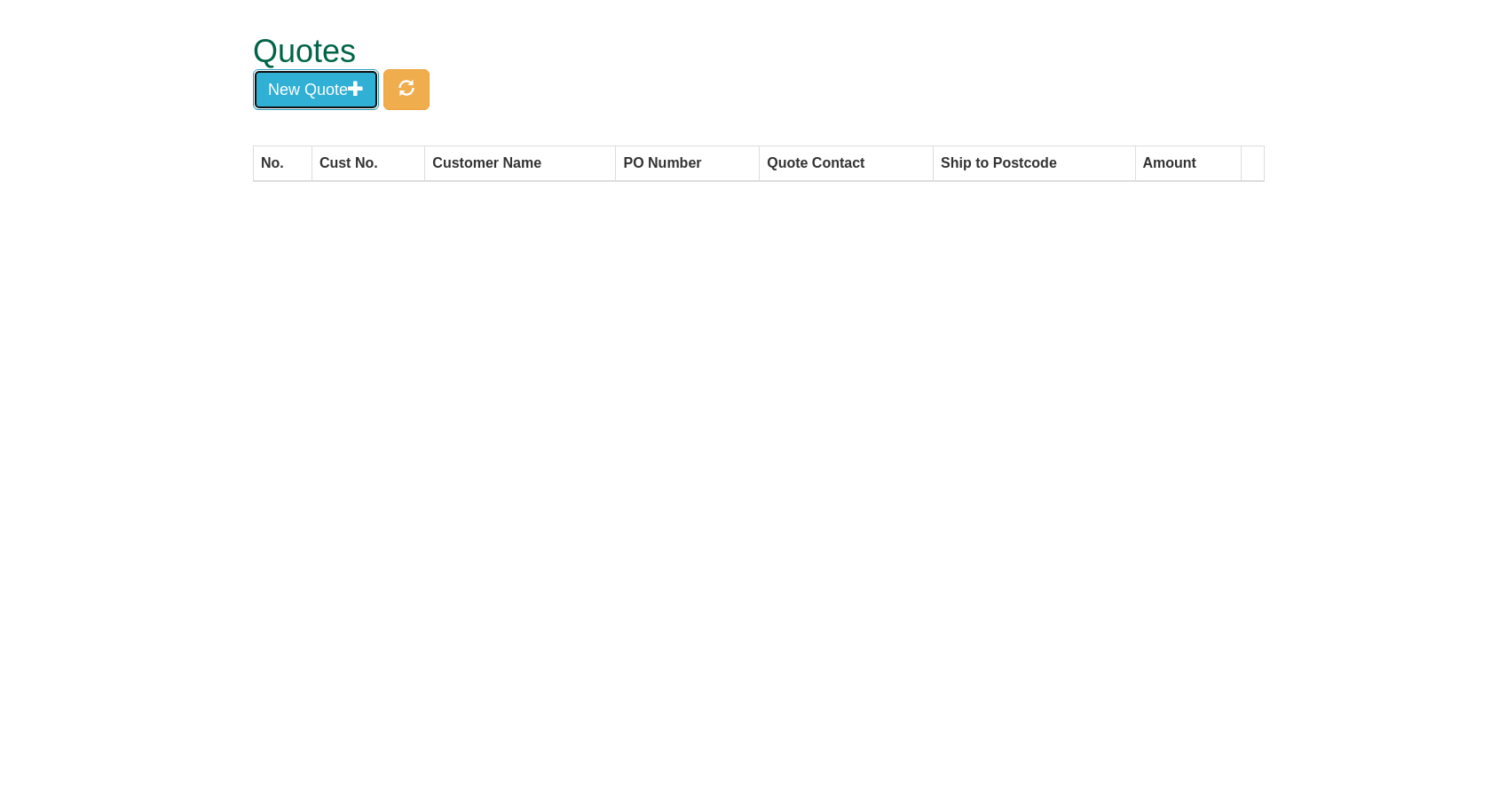
click at [322, 98] on button "New Quote" at bounding box center [316, 89] width 126 height 40
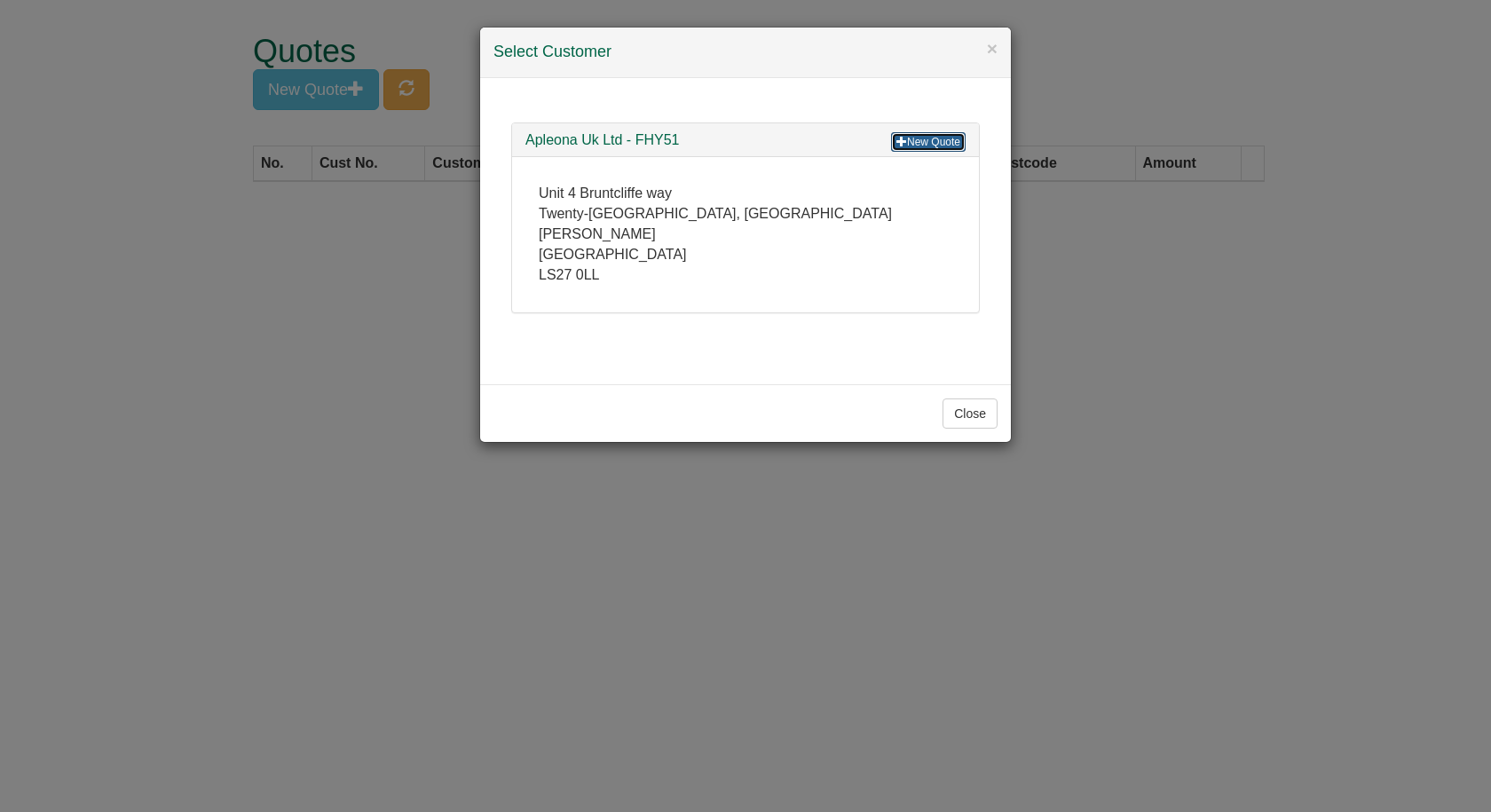
click at [909, 142] on link "New Quote" at bounding box center [928, 142] width 75 height 20
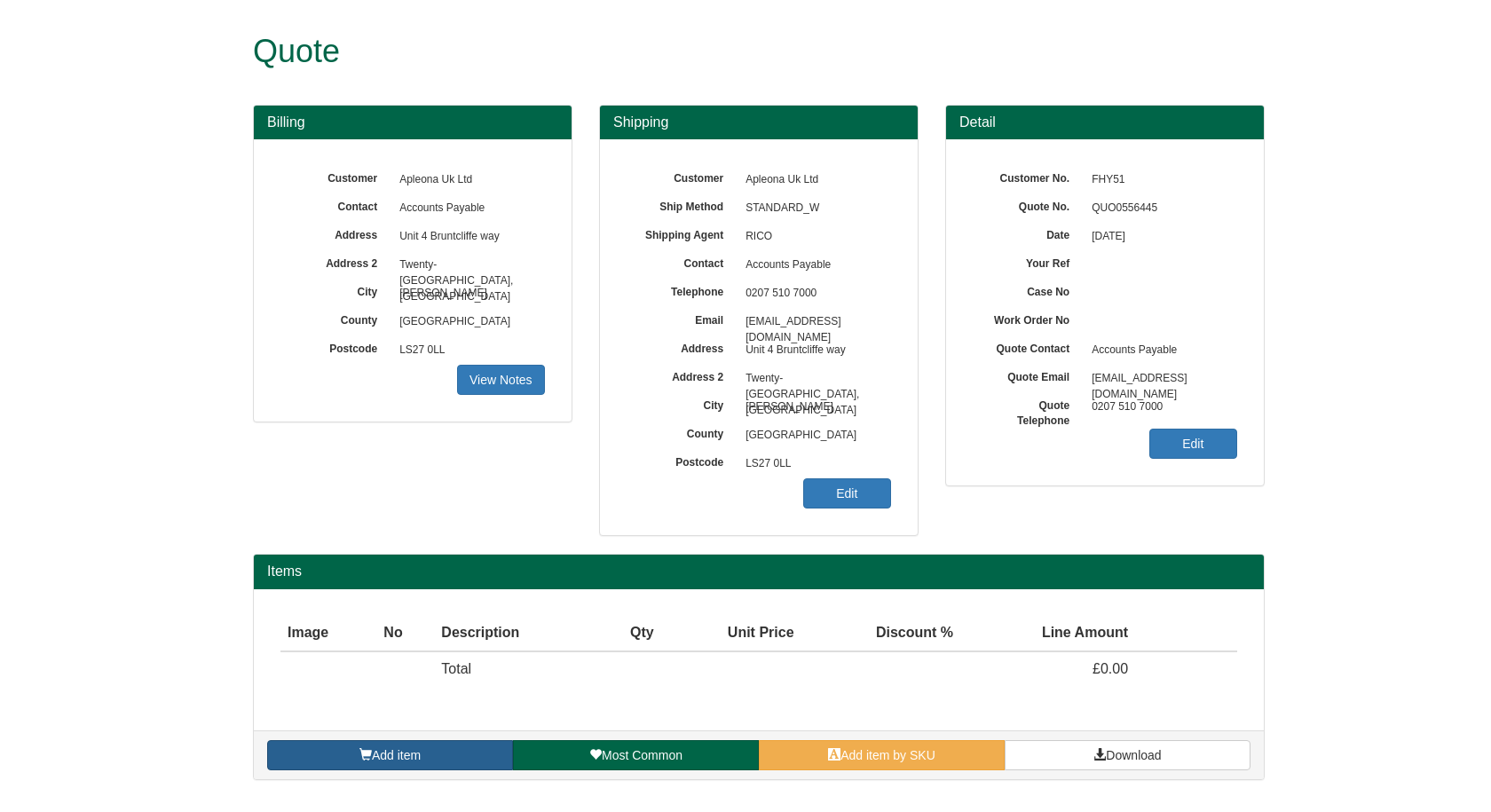
click at [398, 745] on link "Add item" at bounding box center [390, 755] width 246 height 31
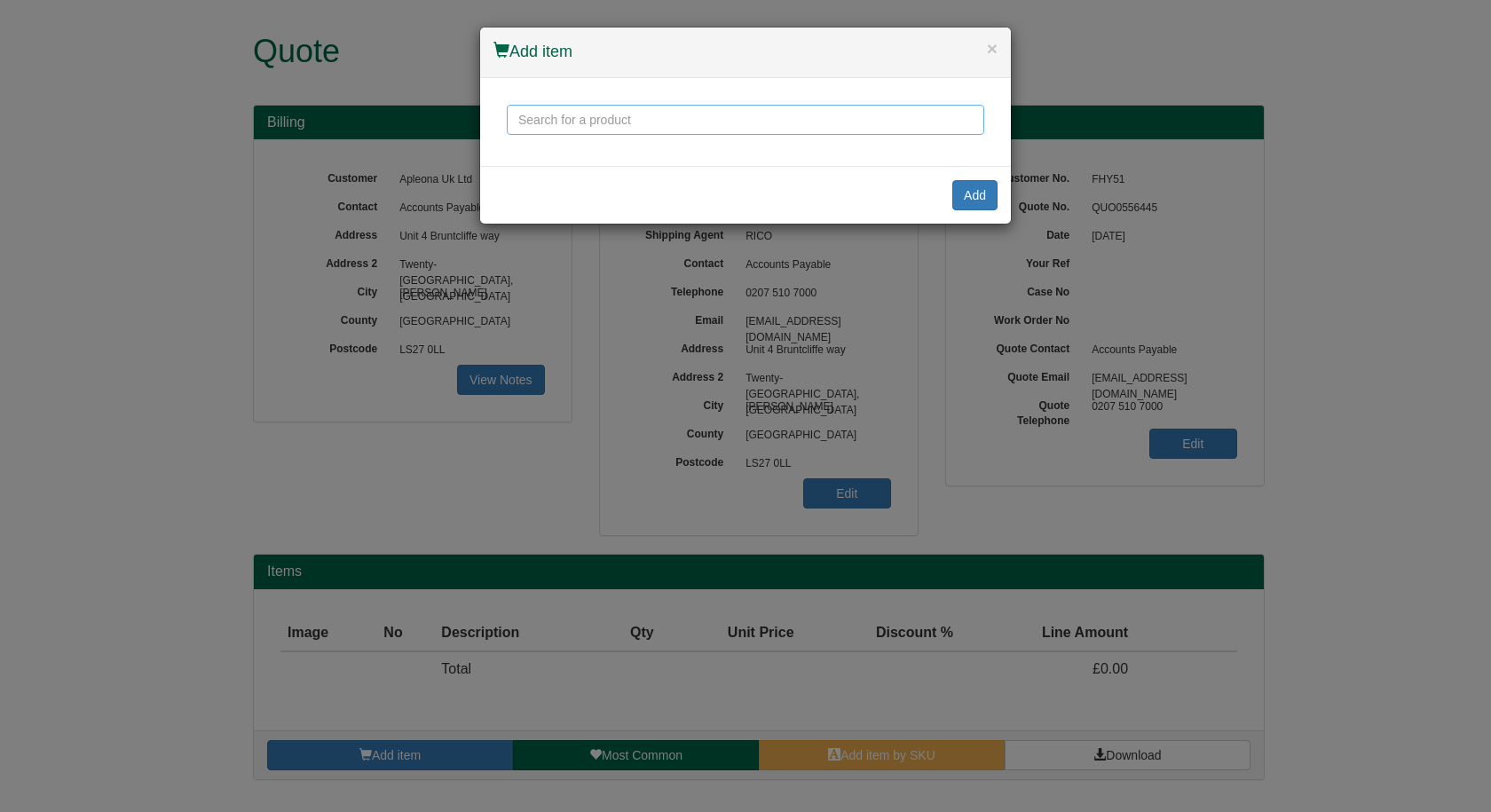
click at [614, 127] on input "text" at bounding box center [746, 120] width 478 height 31
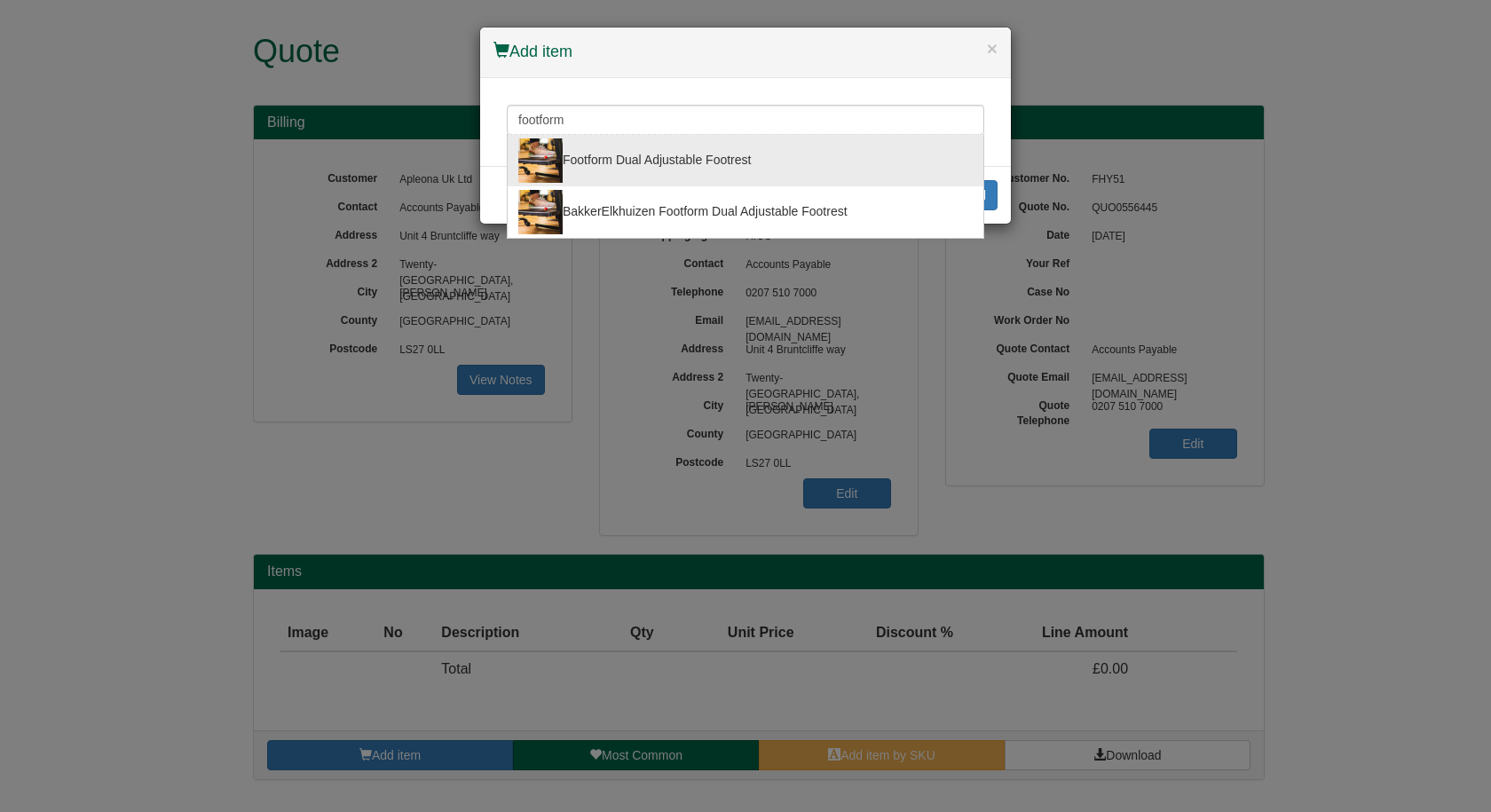
click at [614, 165] on div "Footform Dual Adjustable Footrest" at bounding box center [745, 160] width 454 height 44
type input "Footform Dual Adjustable Footrest"
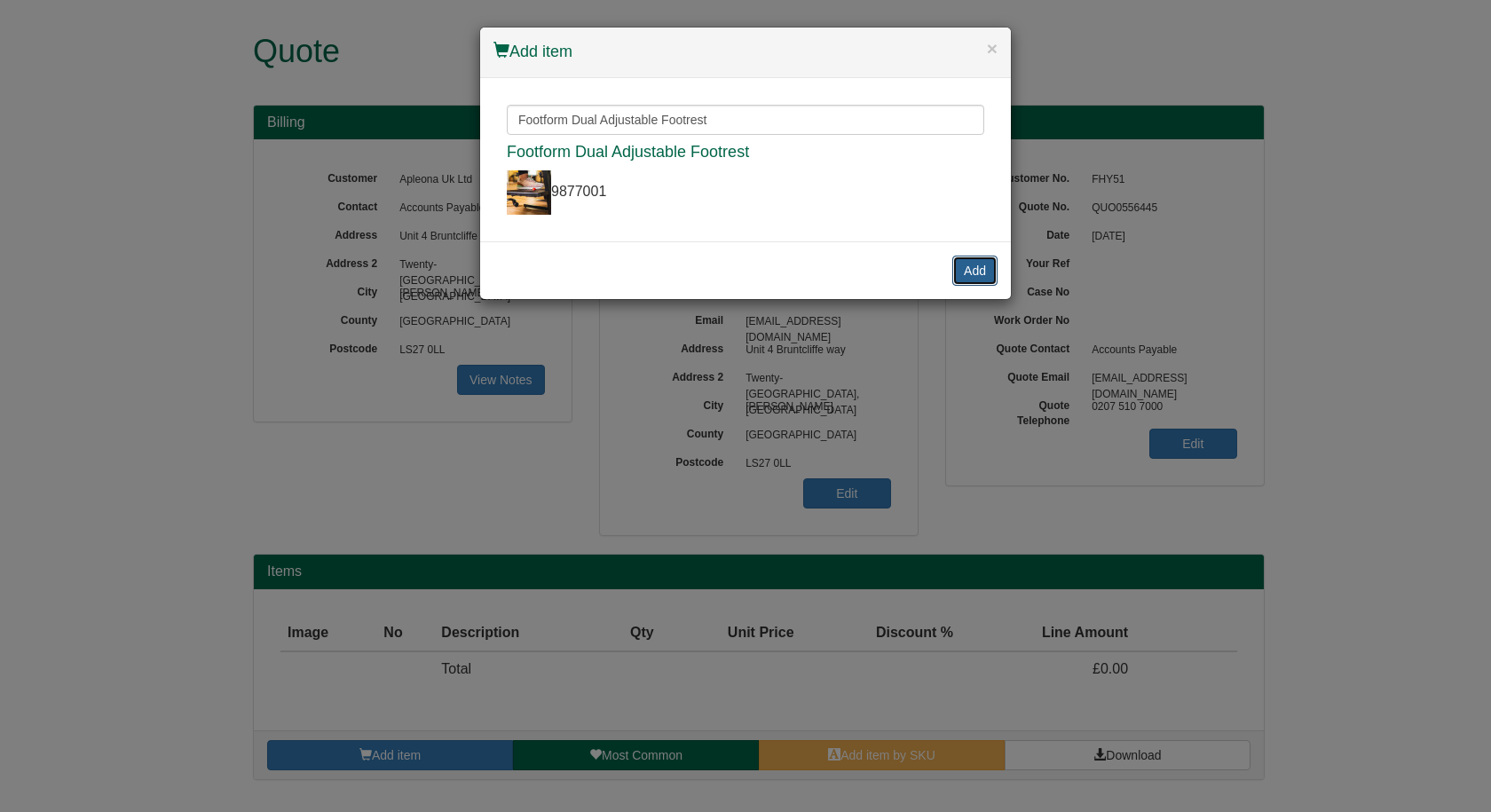
click at [970, 281] on button "Add" at bounding box center [975, 271] width 45 height 31
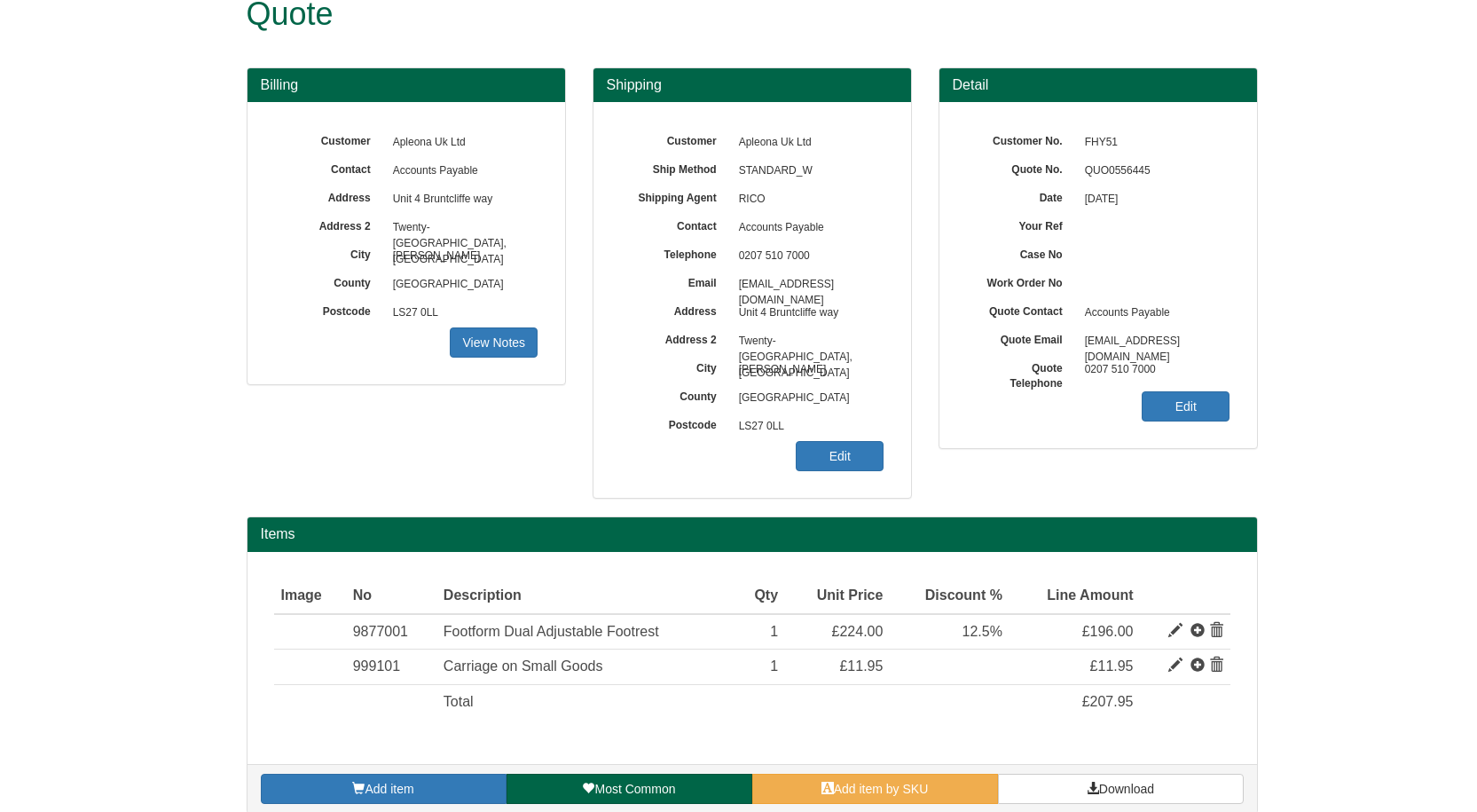
scroll to position [57, 0]
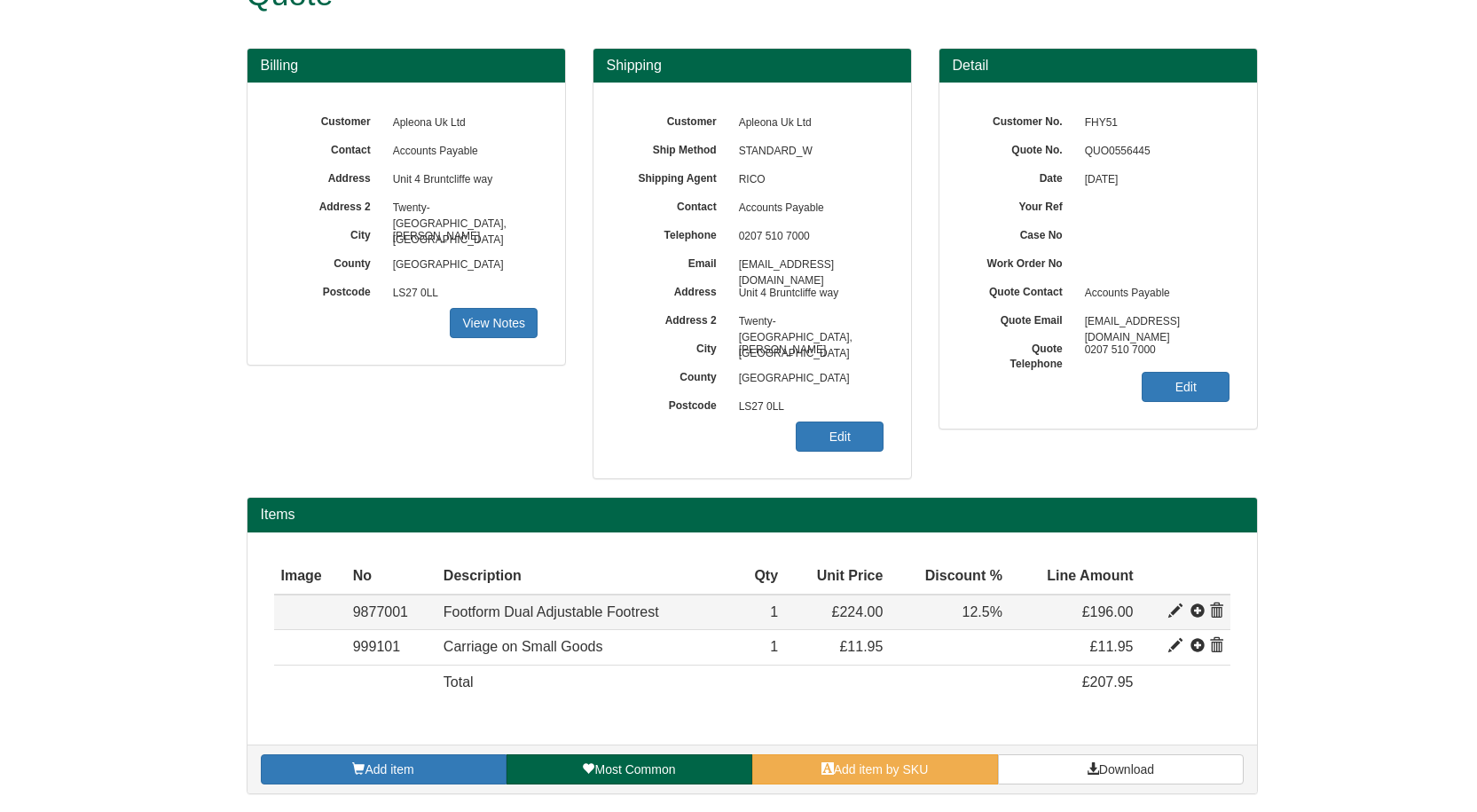
click at [1200, 608] on span at bounding box center [1198, 611] width 14 height 14
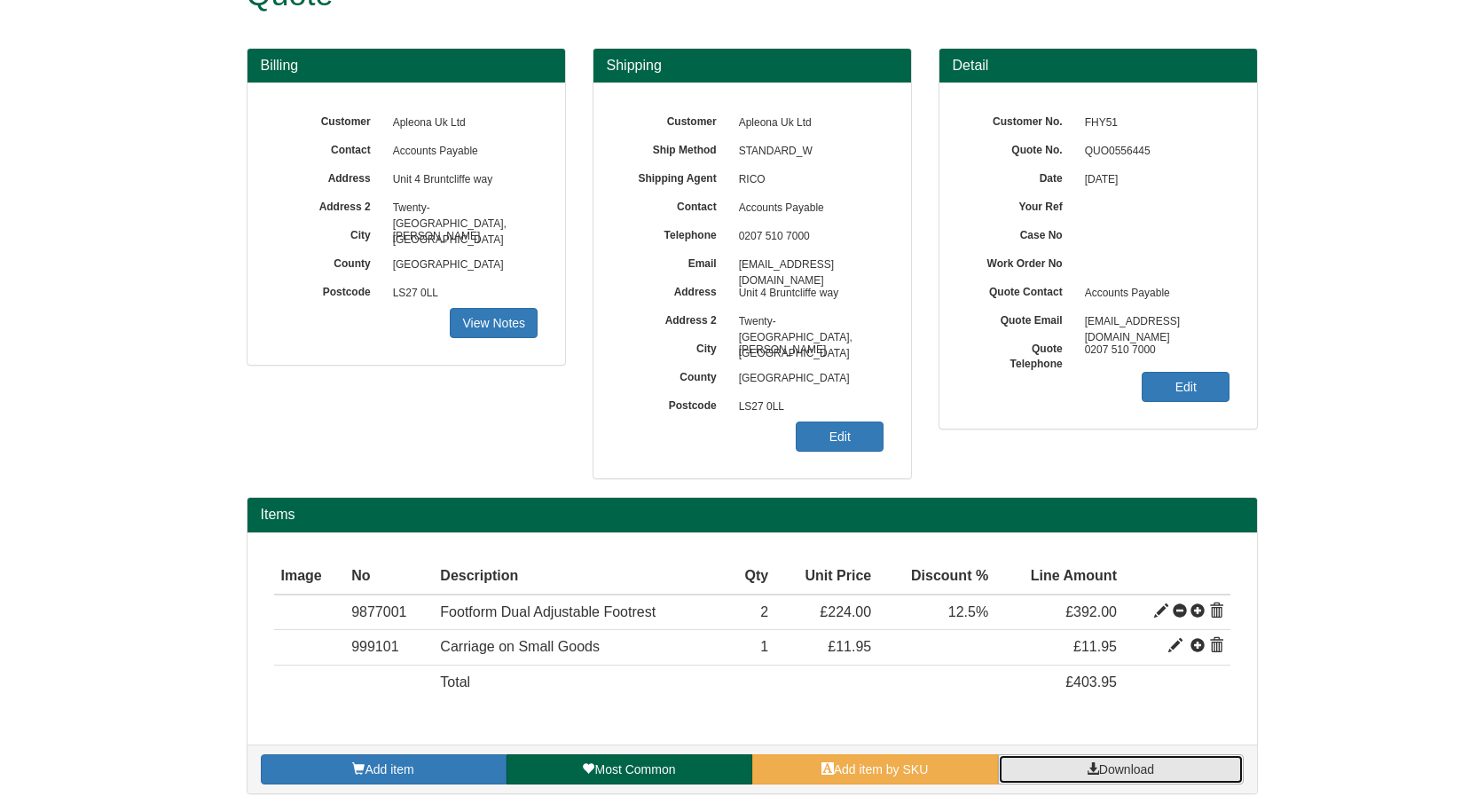
click at [1087, 765] on span at bounding box center [1093, 768] width 13 height 13
